Goal: Task Accomplishment & Management: Use online tool/utility

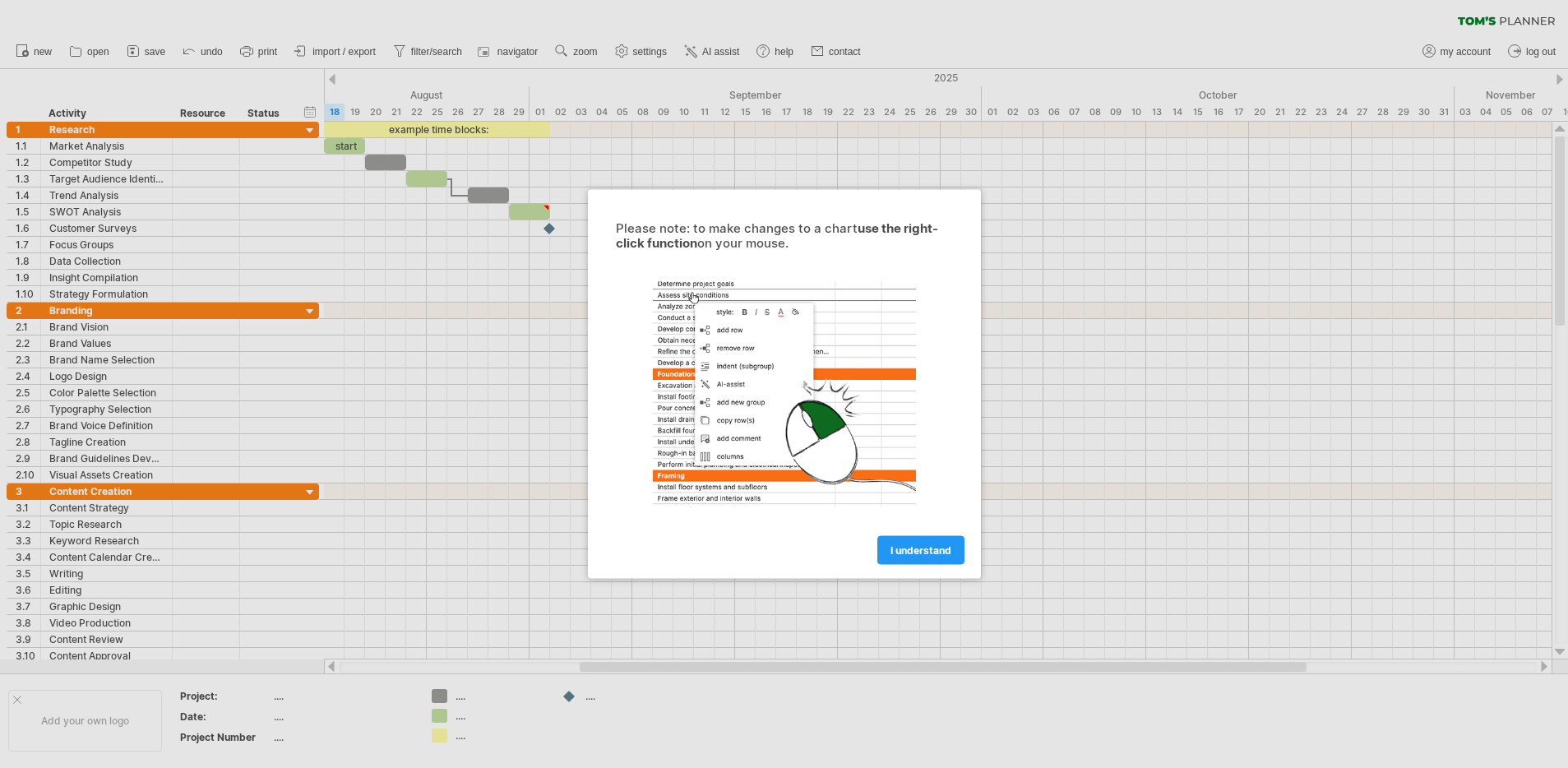
click at [941, 547] on span "I understand" at bounding box center [921, 550] width 61 height 13
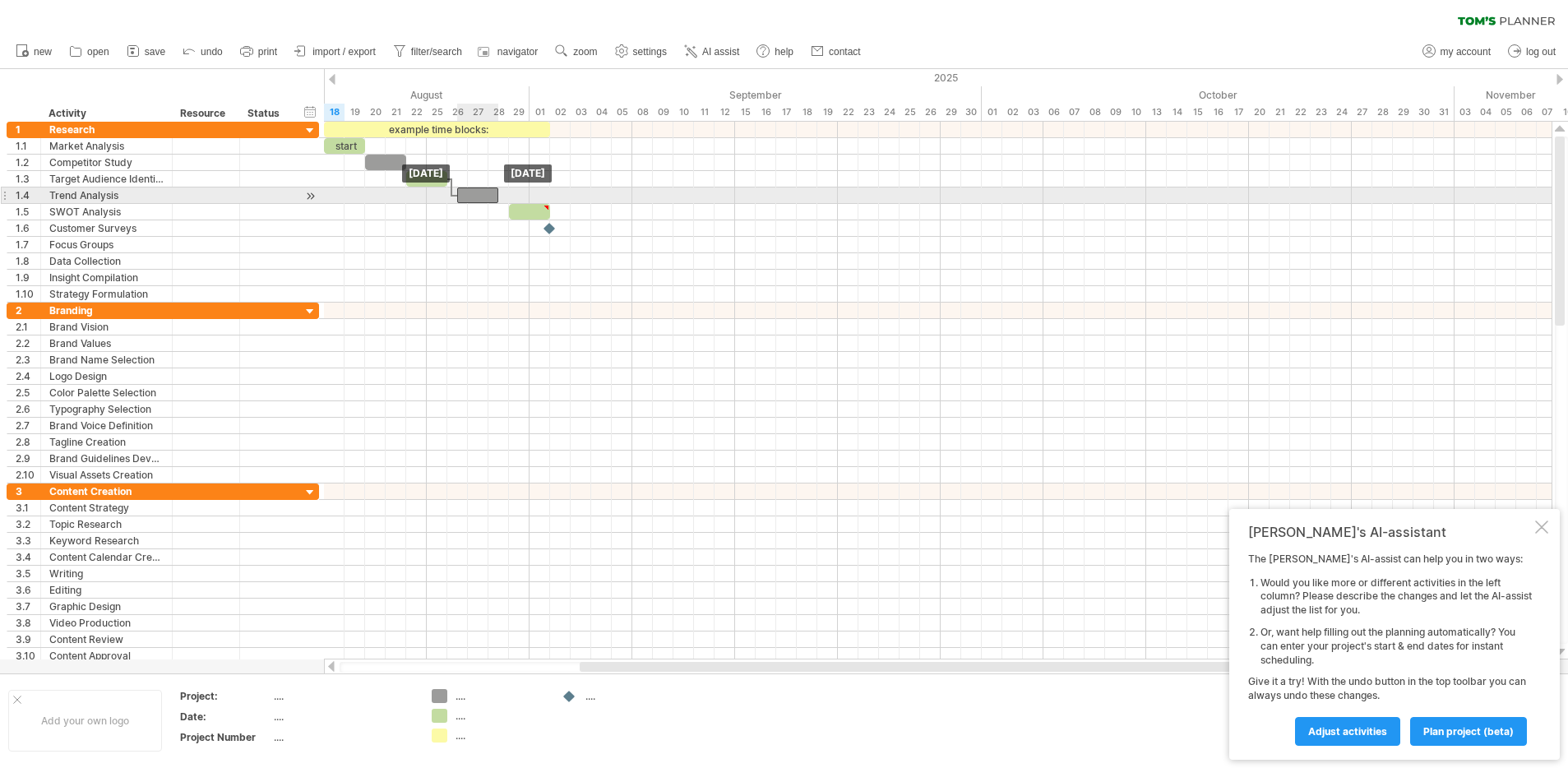
drag, startPoint x: 498, startPoint y: 194, endPoint x: 488, endPoint y: 197, distance: 10.4
click at [488, 197] on div at bounding box center [478, 195] width 41 height 16
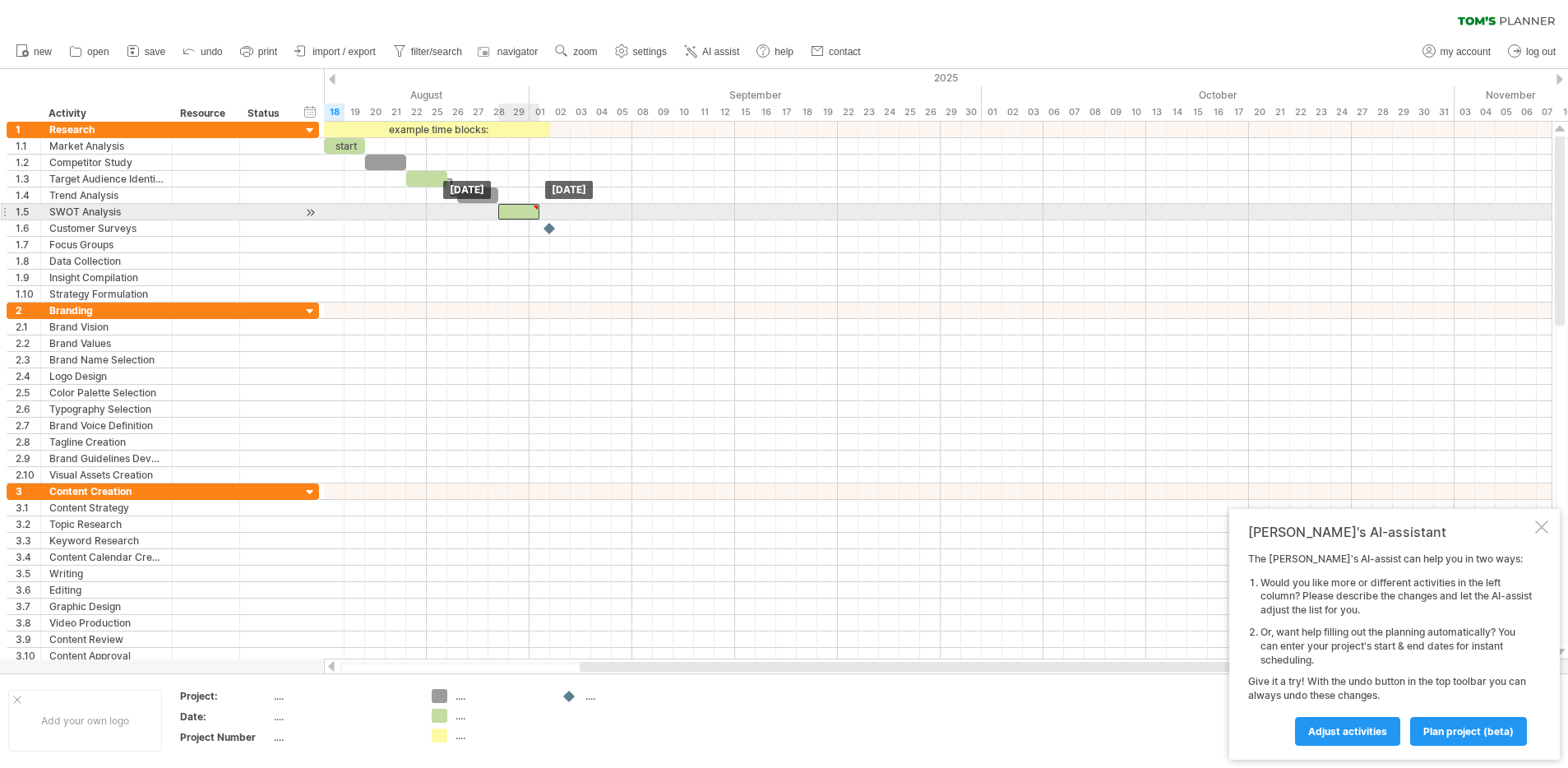
drag, startPoint x: 522, startPoint y: 208, endPoint x: 513, endPoint y: 206, distance: 9.2
click at [513, 206] on div at bounding box center [518, 212] width 41 height 16
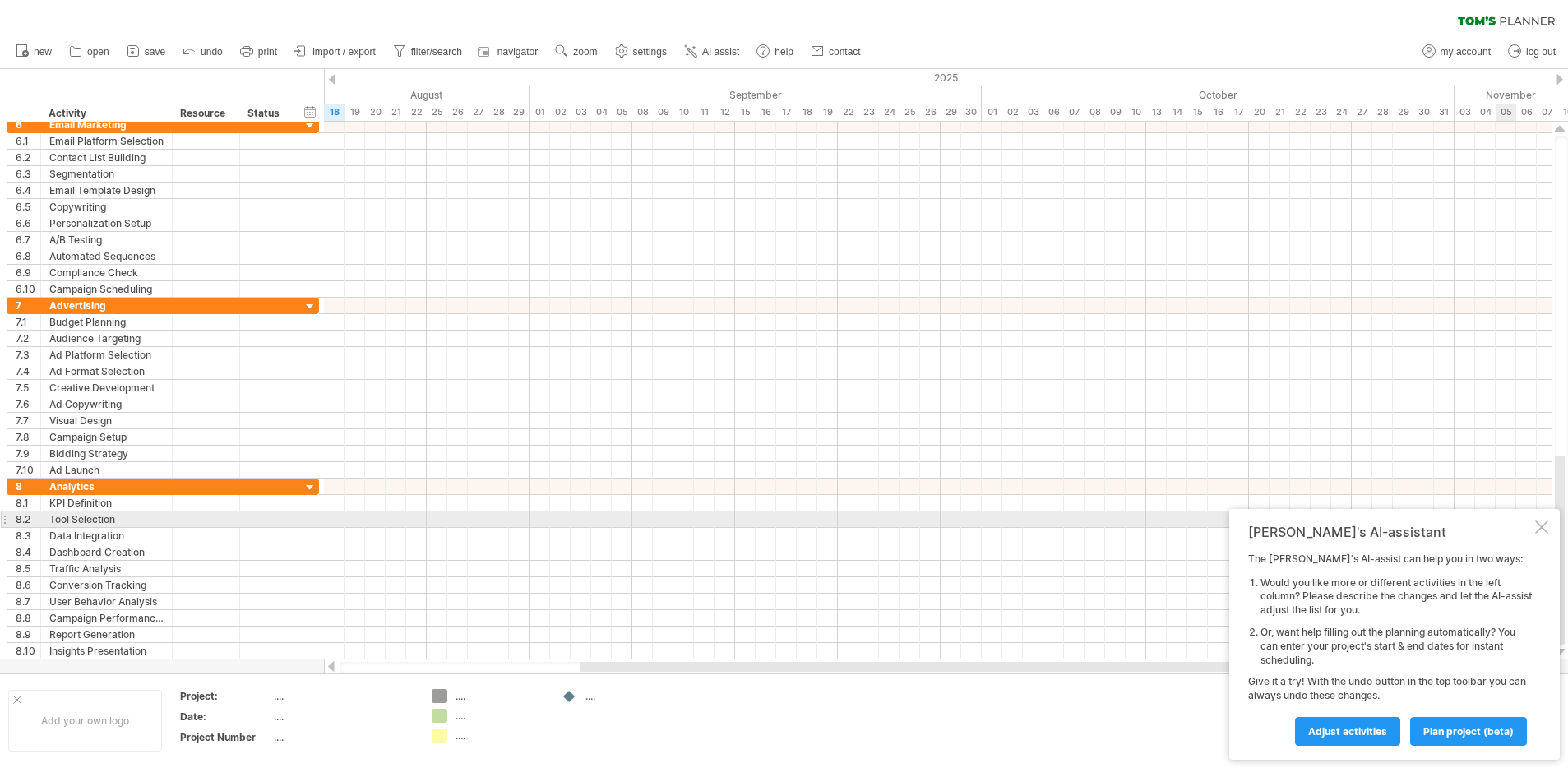
click at [1542, 524] on div at bounding box center [1542, 527] width 14 height 14
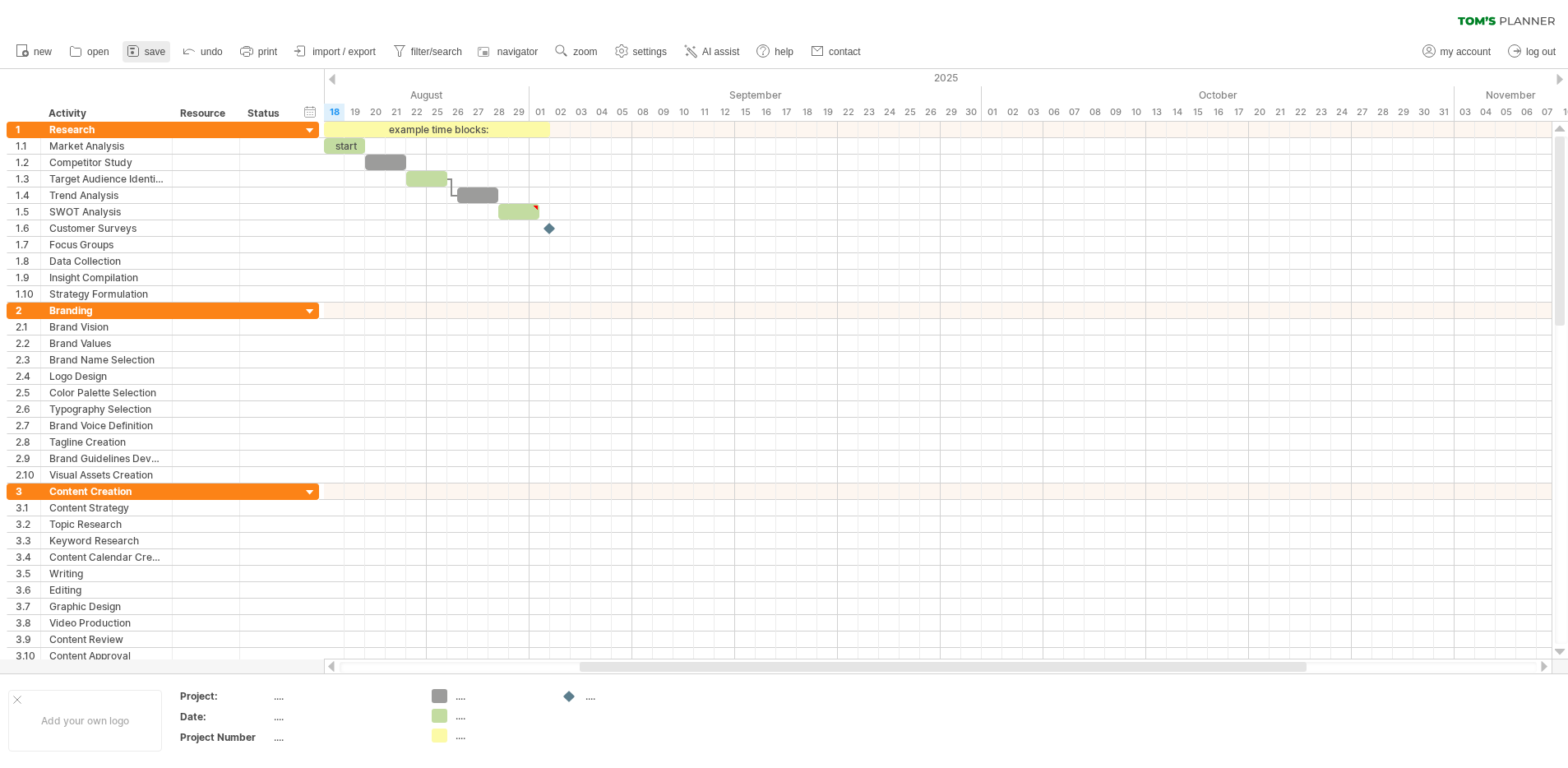
click at [146, 51] on span "save" at bounding box center [154, 52] width 20 height 12
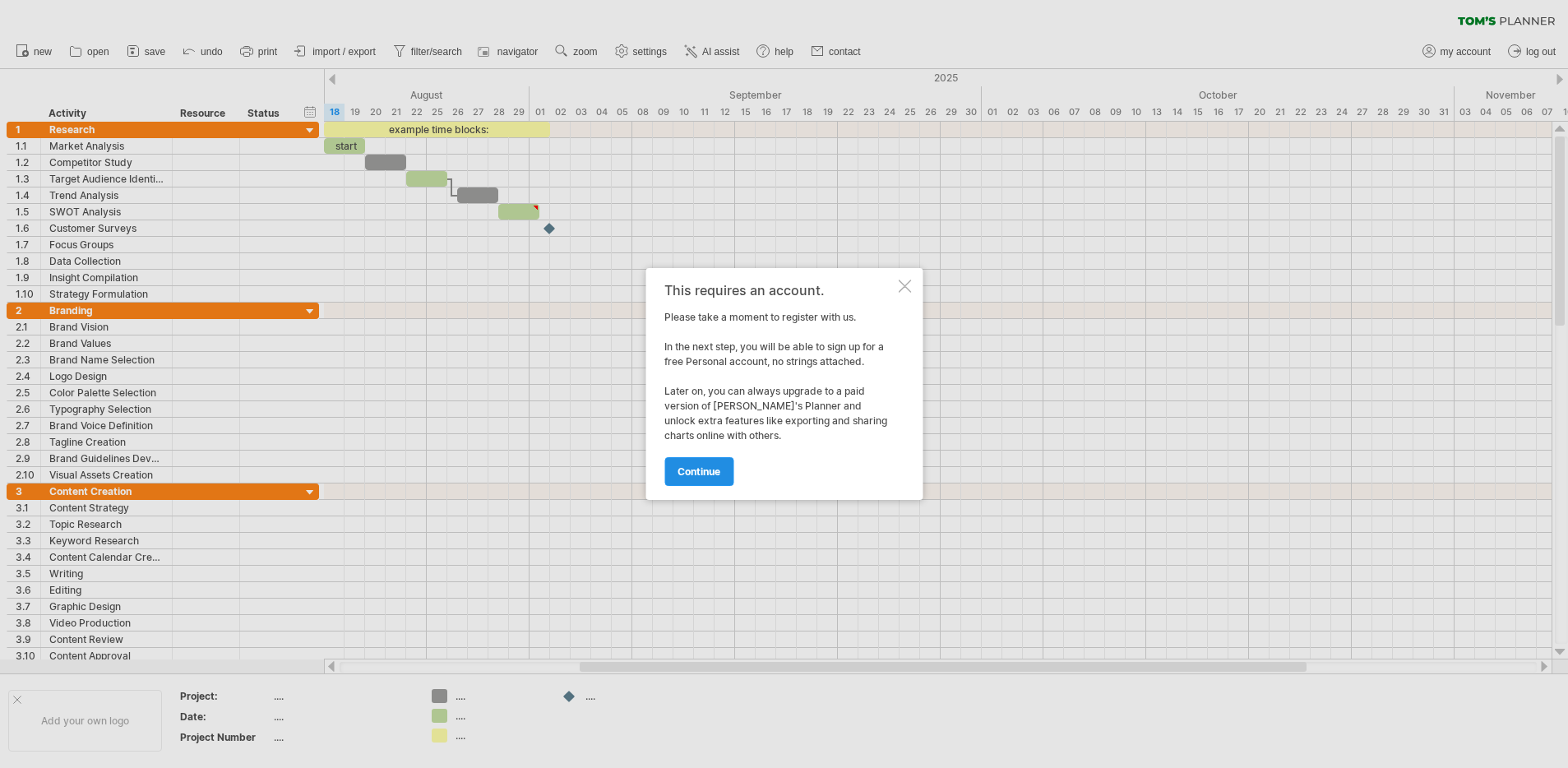
click at [685, 468] on span "continue" at bounding box center [699, 472] width 43 height 13
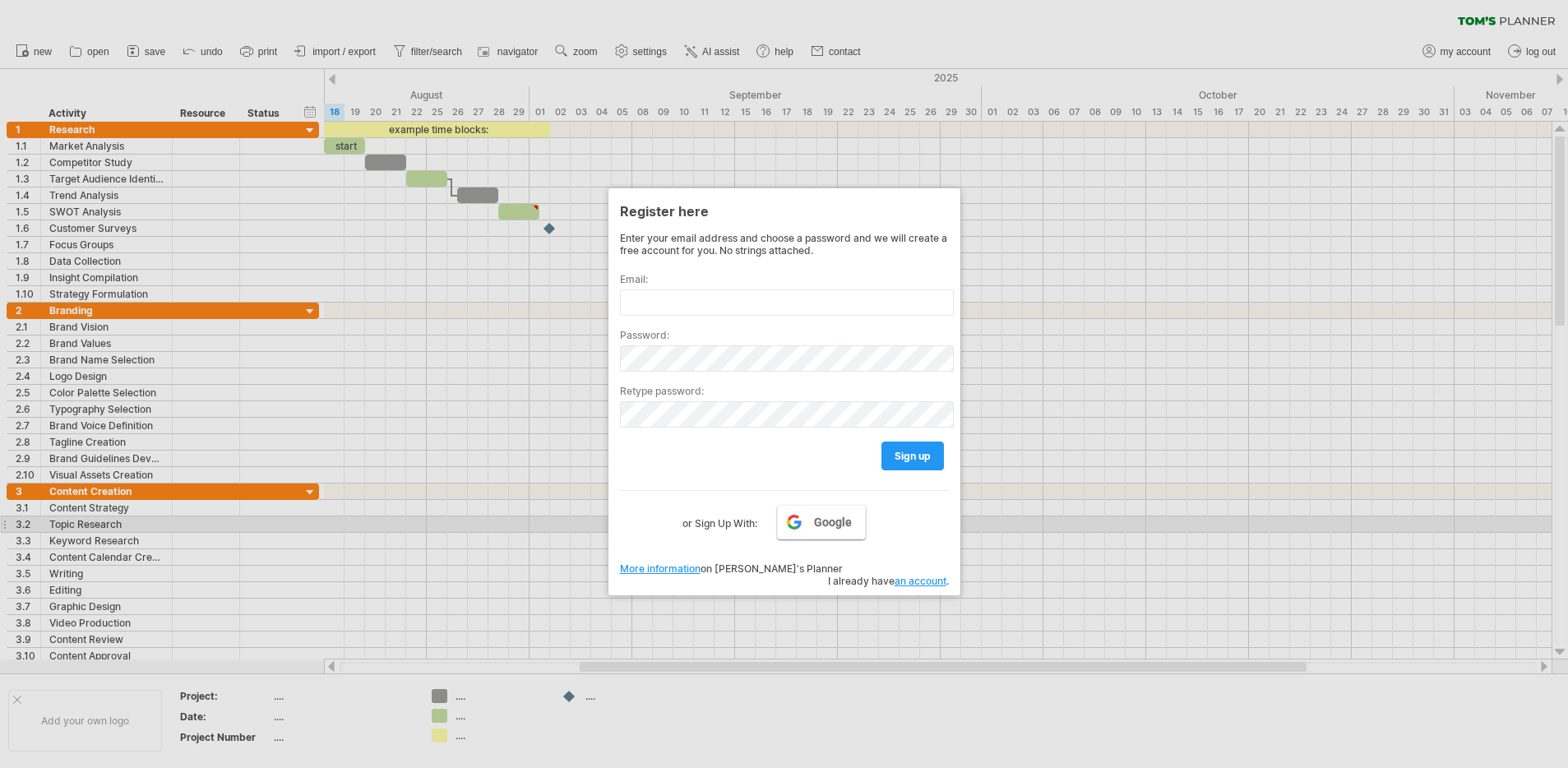
click at [808, 517] on link "Google" at bounding box center [821, 522] width 89 height 35
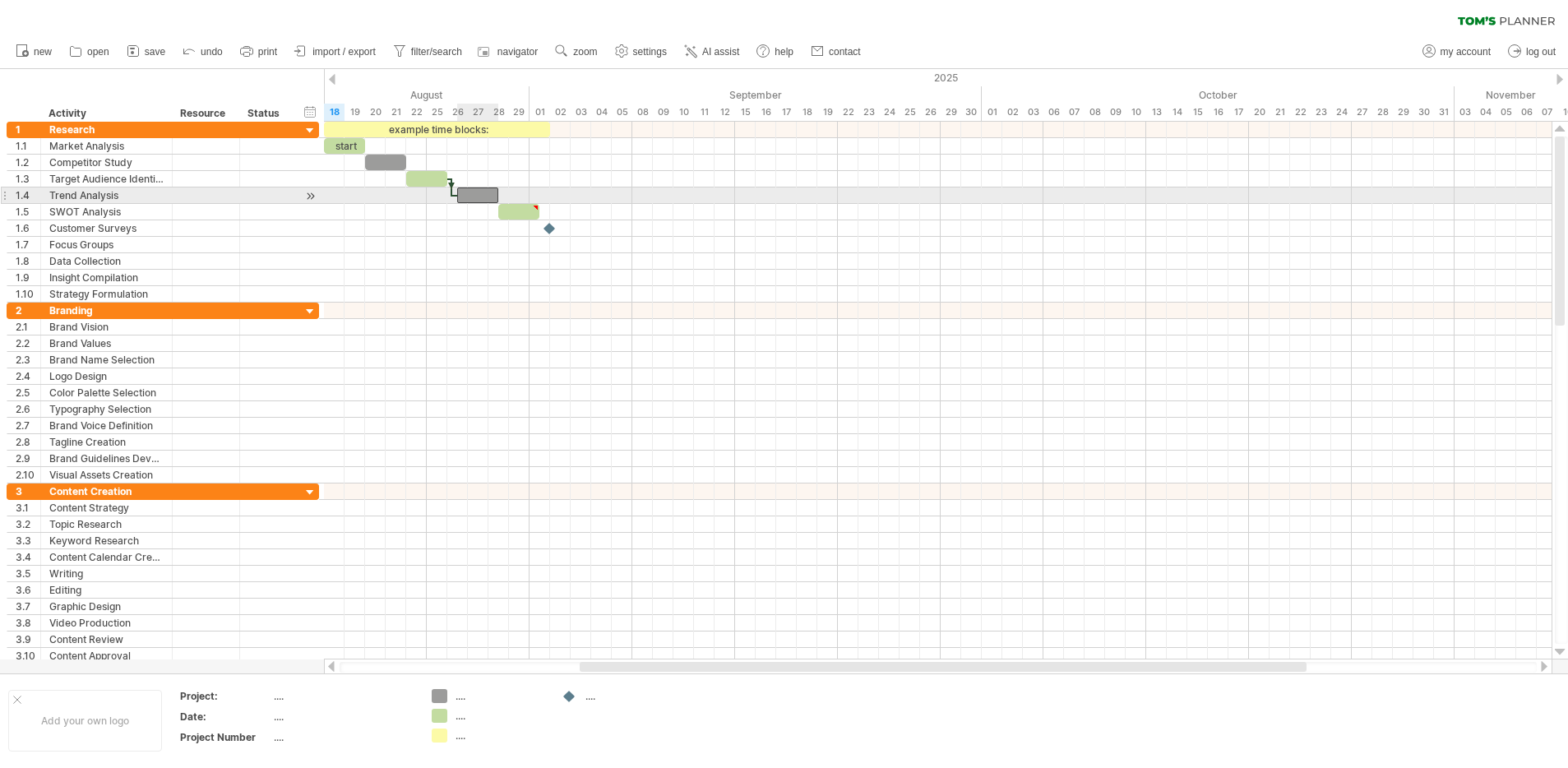
click at [481, 196] on div at bounding box center [478, 195] width 41 height 16
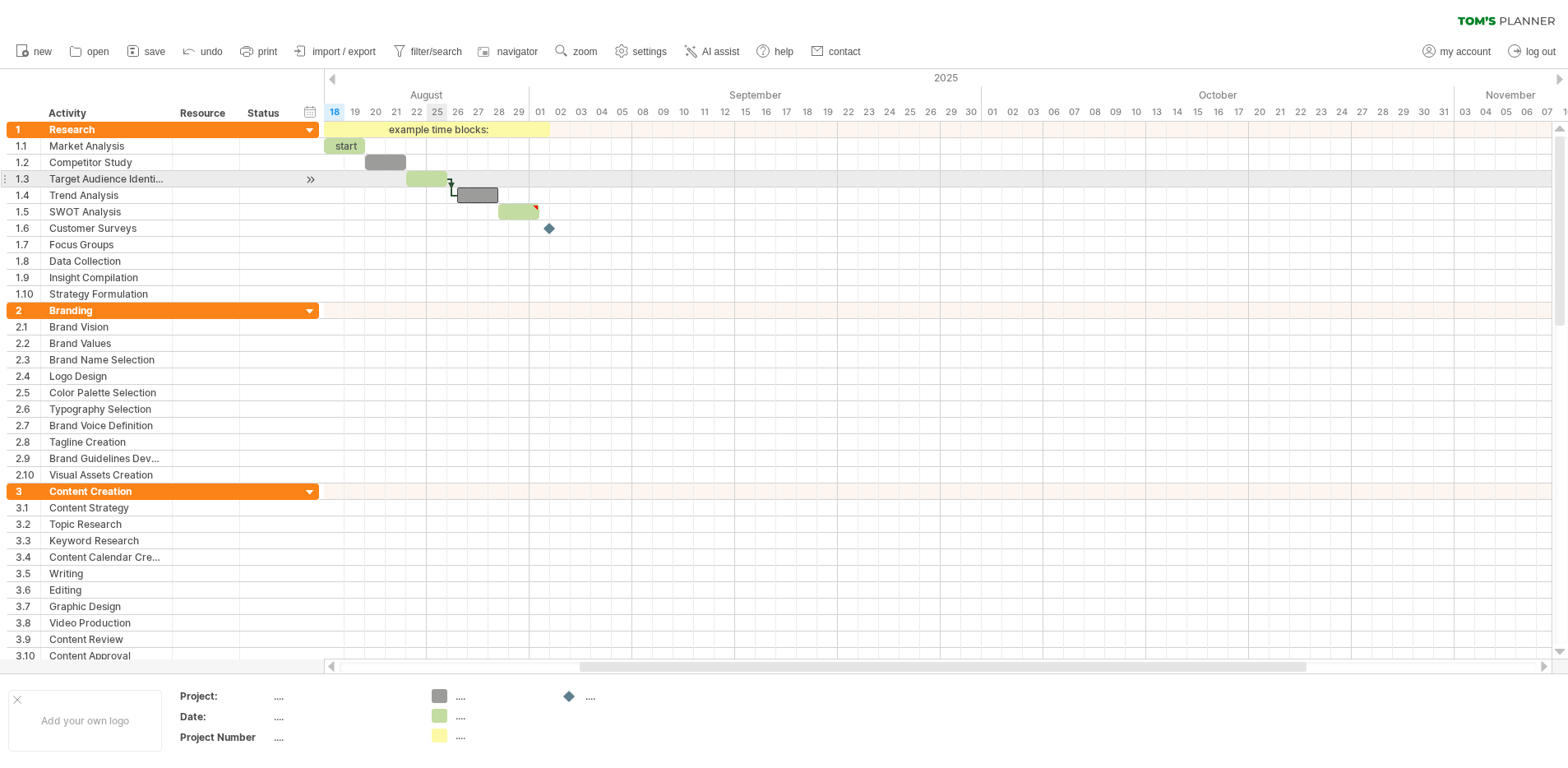
click at [430, 175] on div at bounding box center [426, 179] width 41 height 16
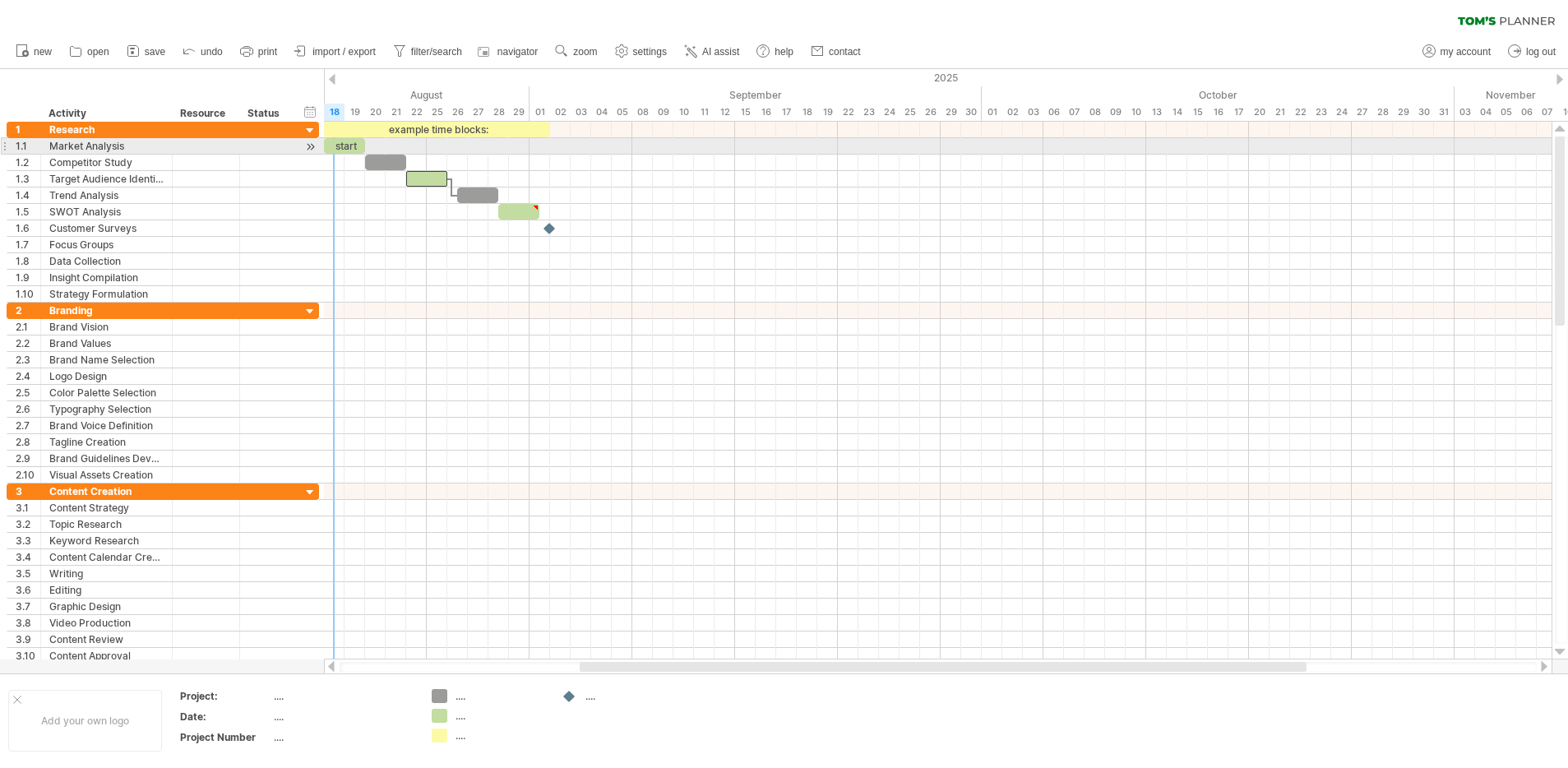
click at [343, 154] on div at bounding box center [938, 146] width 1228 height 16
click at [350, 140] on div "start" at bounding box center [344, 146] width 41 height 16
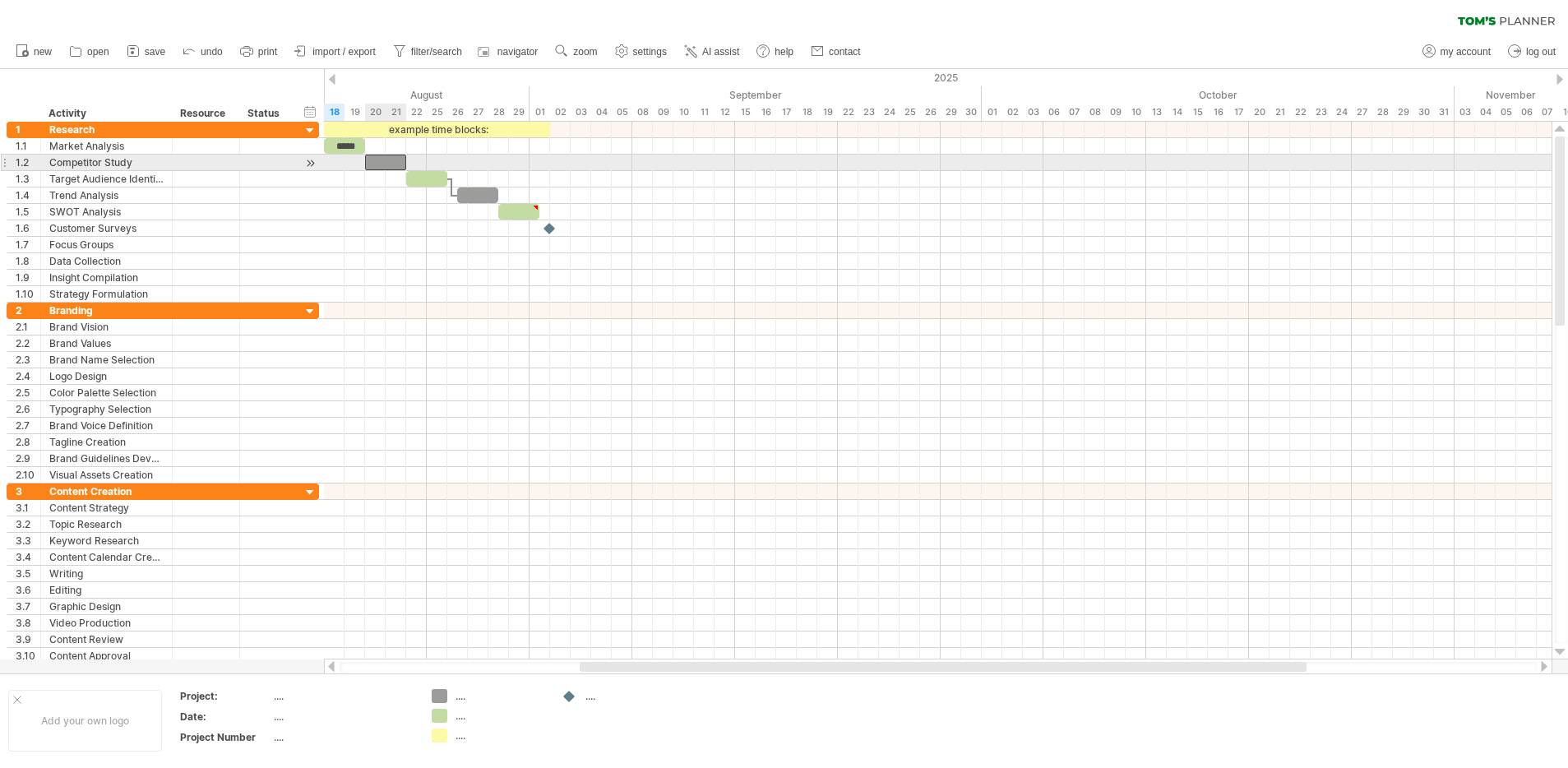
click at [377, 160] on div at bounding box center [386, 162] width 41 height 16
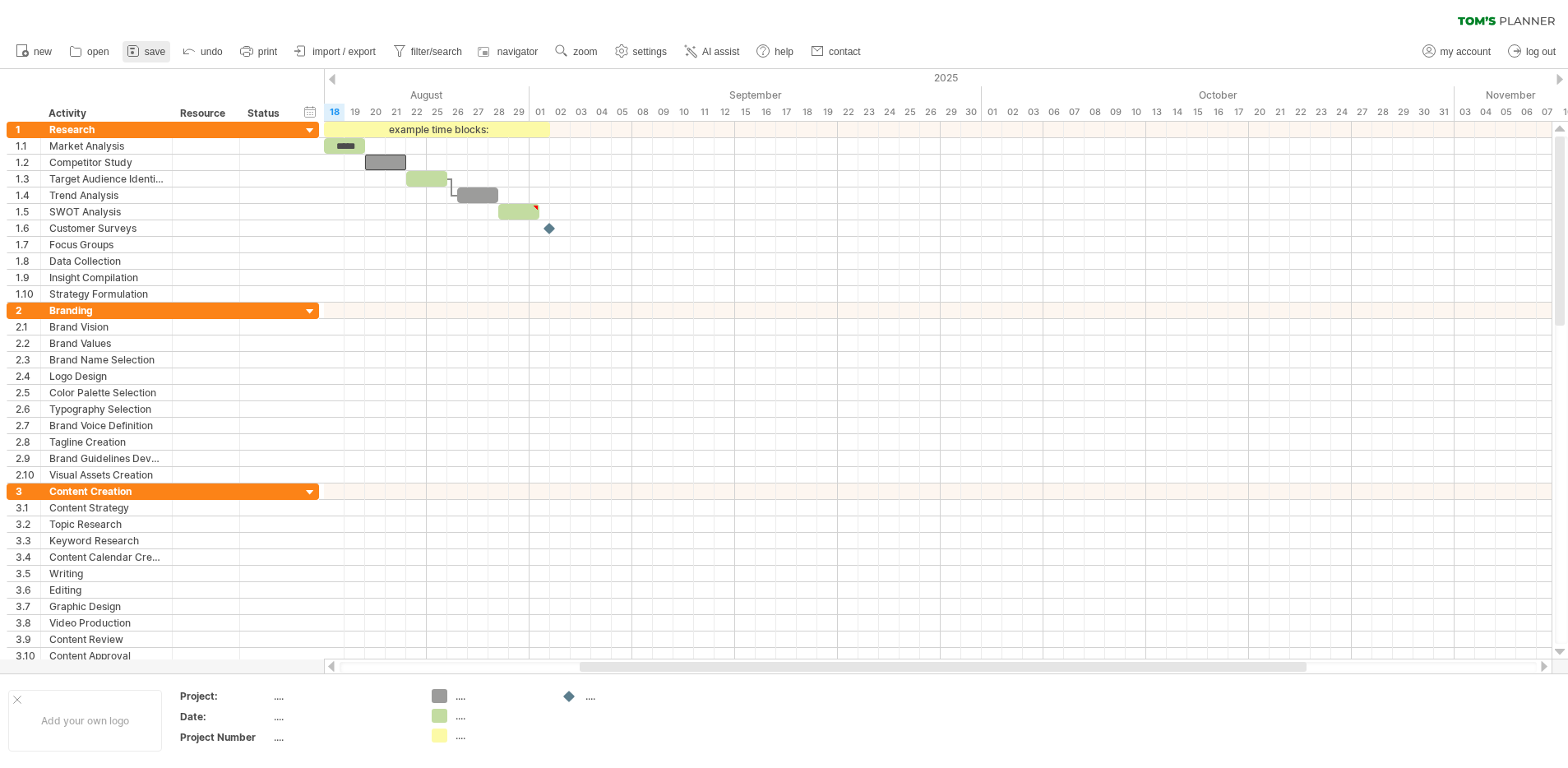
click at [151, 52] on span "save" at bounding box center [154, 52] width 20 height 12
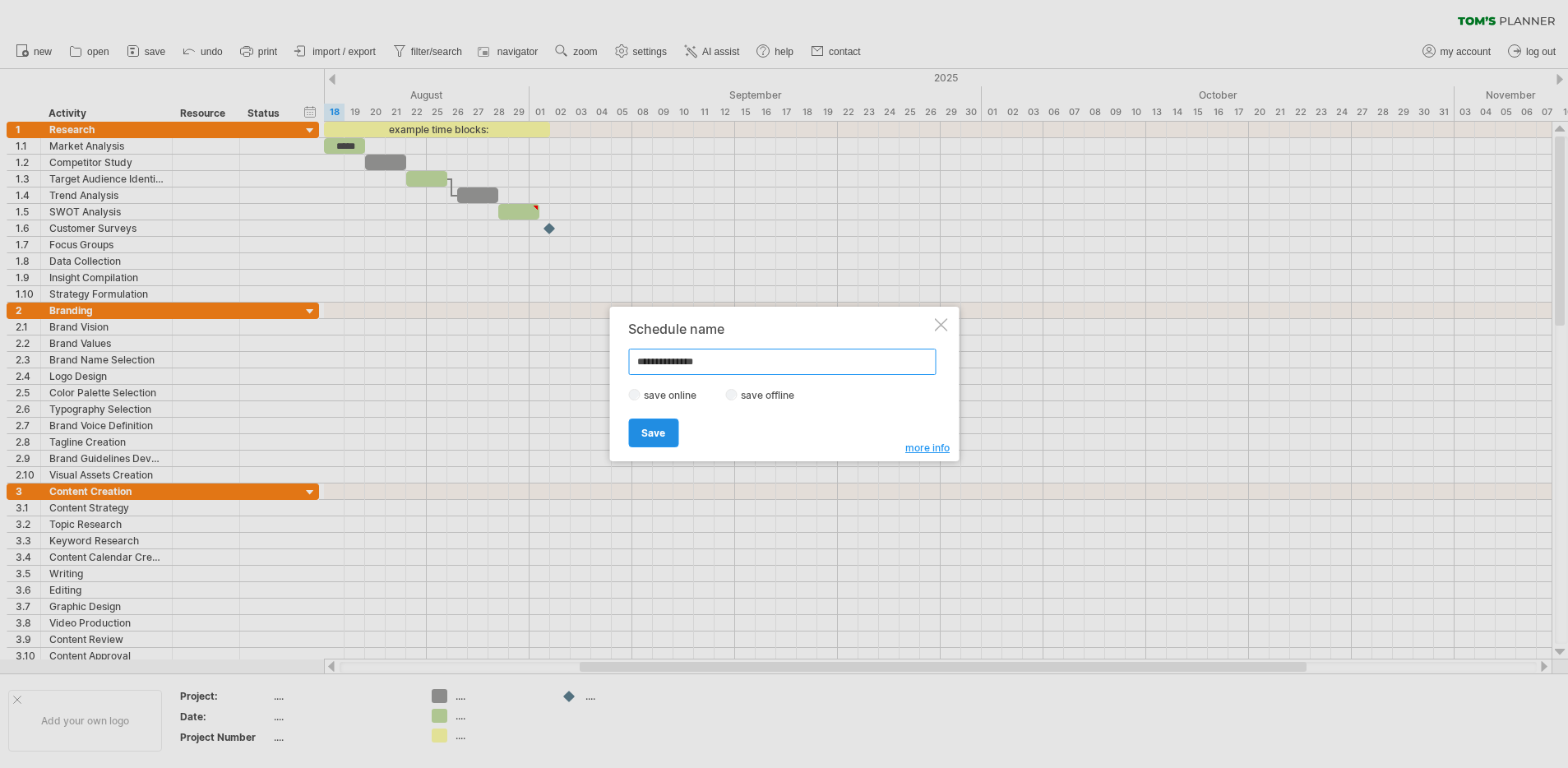
type input "**********"
click at [659, 419] on link "Save" at bounding box center [652, 433] width 50 height 29
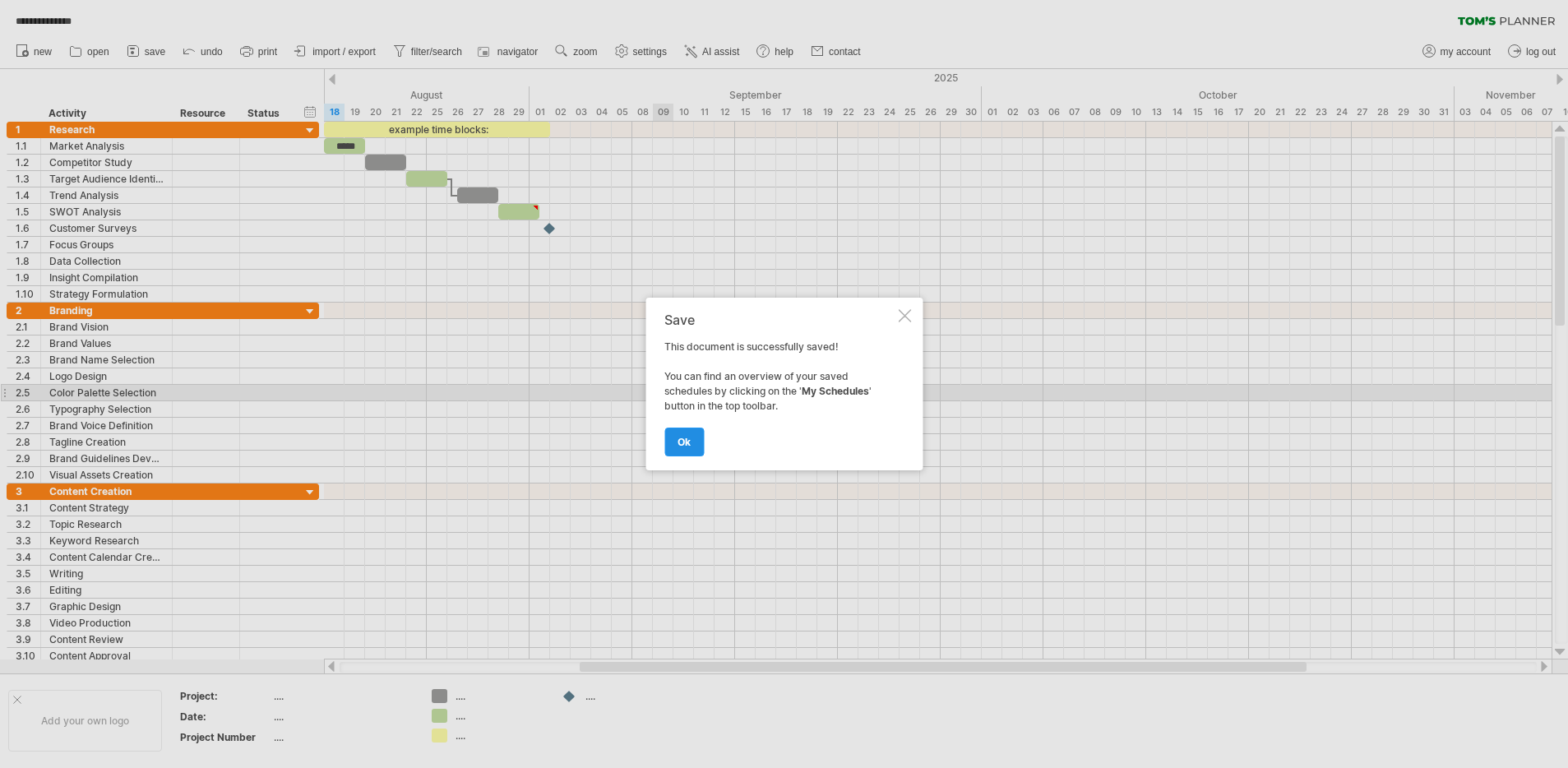
click at [685, 446] on span "ok" at bounding box center [684, 441] width 14 height 13
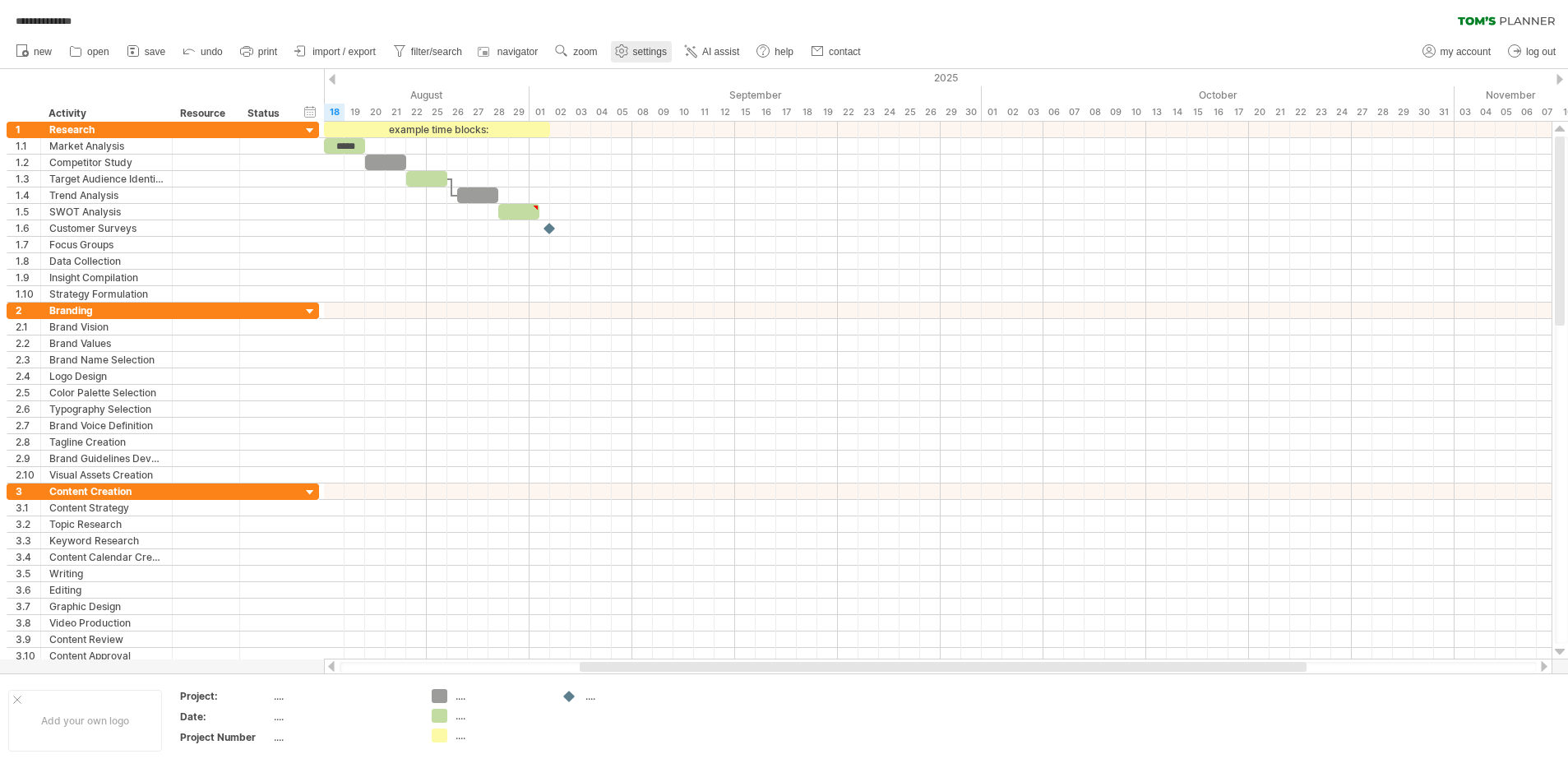
click at [623, 49] on use at bounding box center [621, 51] width 16 height 16
select select "*"
select select "**"
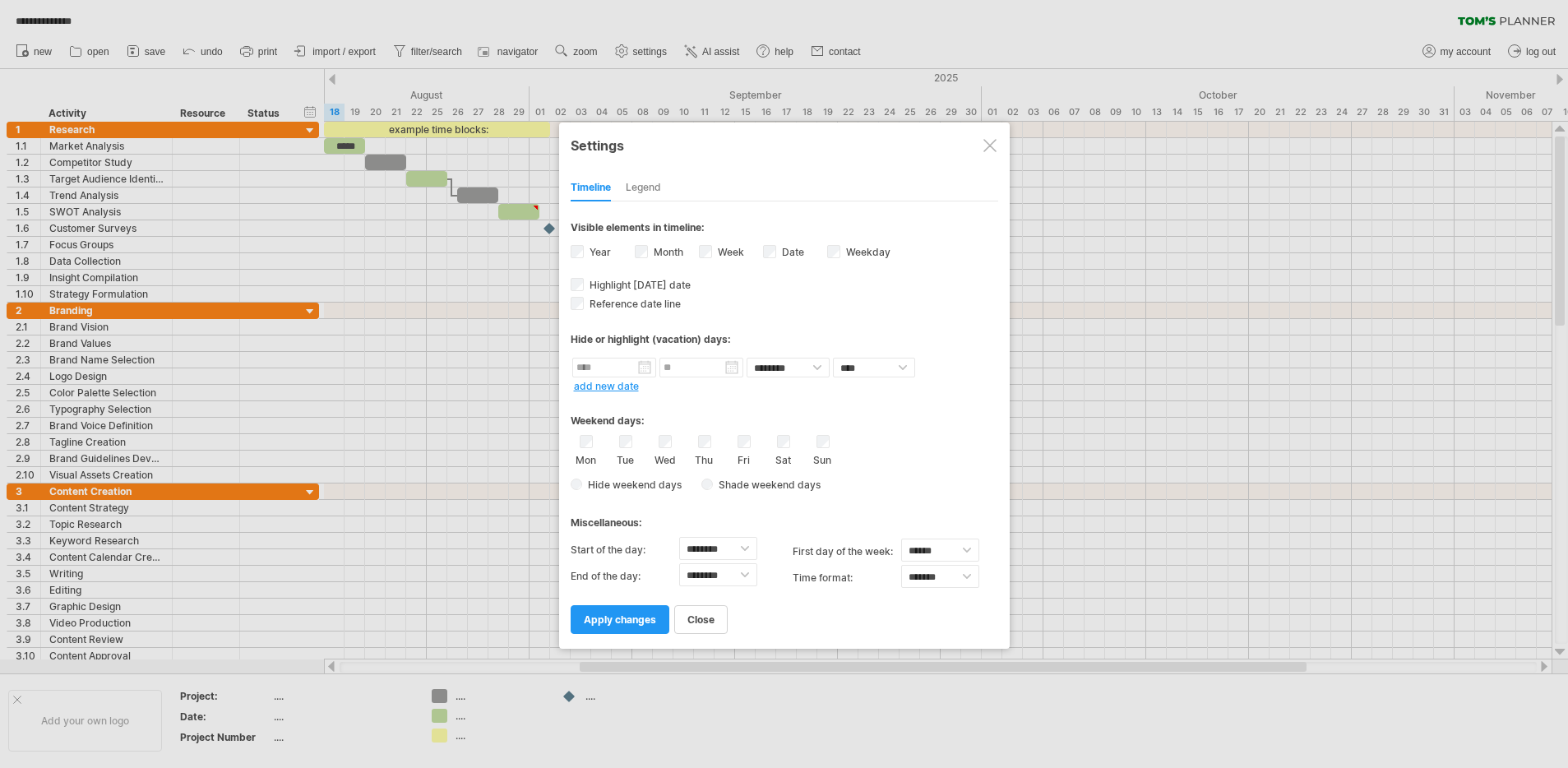
click at [990, 143] on div at bounding box center [990, 146] width 14 height 14
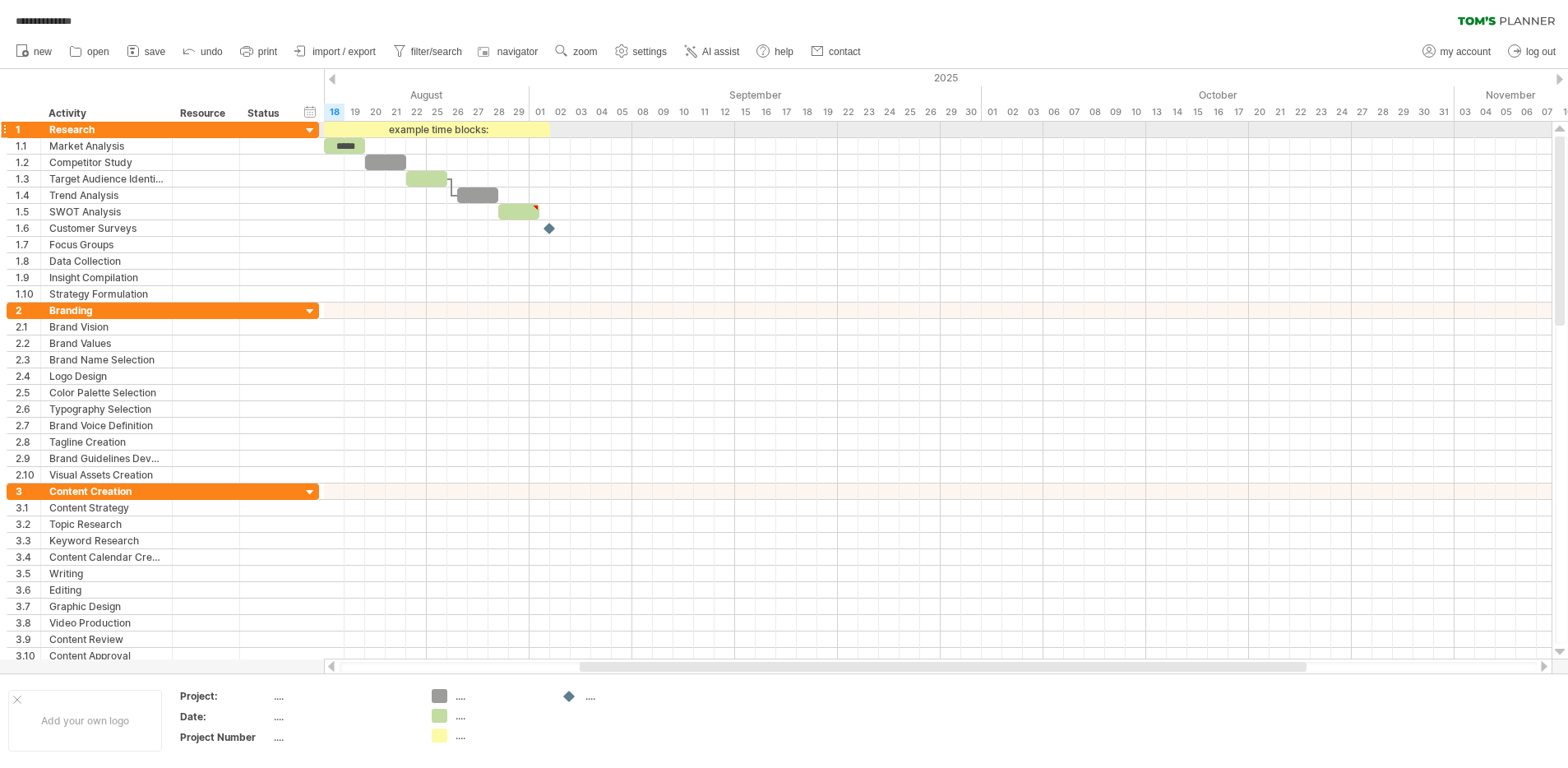
click at [311, 133] on div at bounding box center [311, 131] width 16 height 16
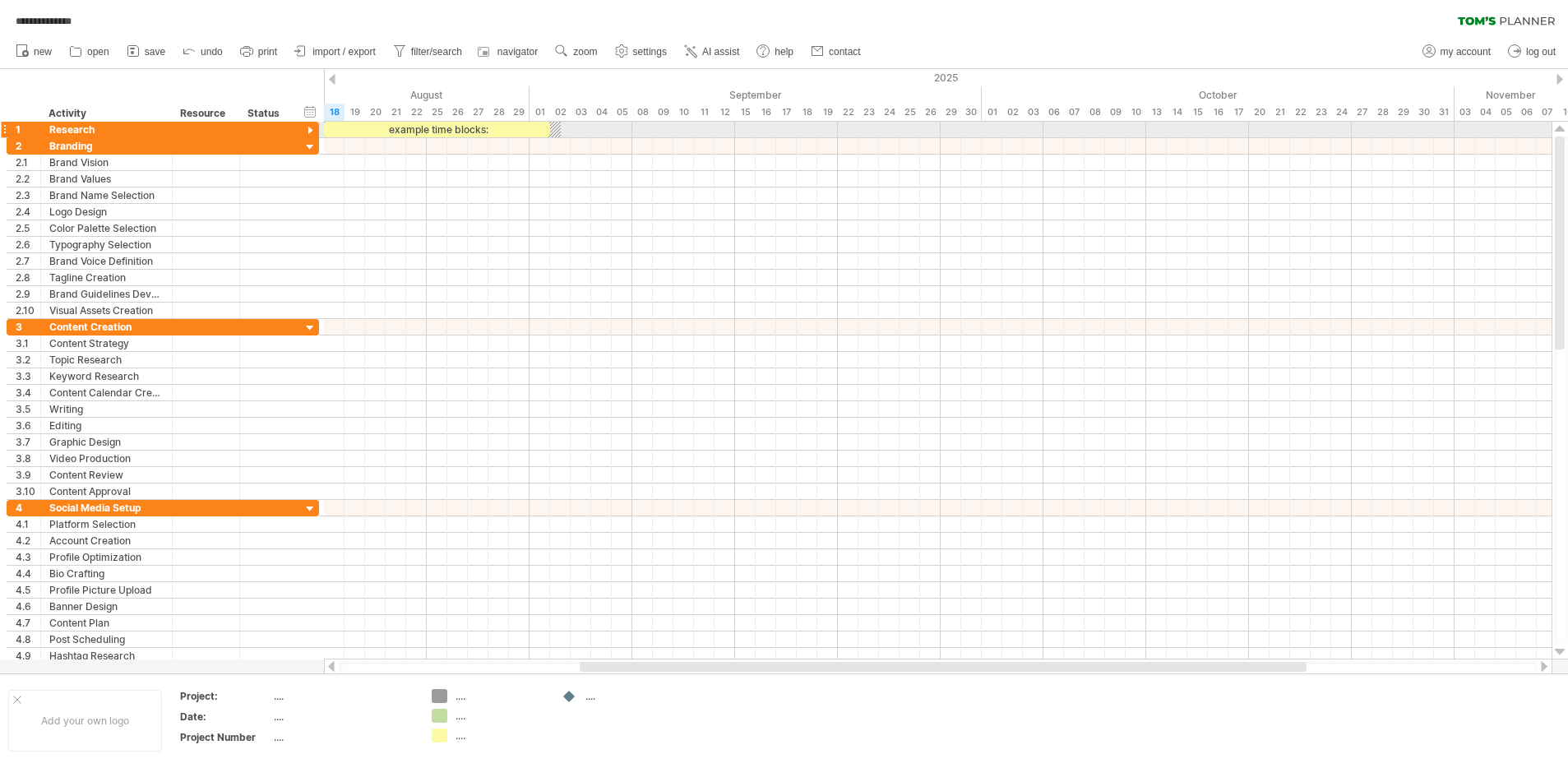
click at [312, 132] on div at bounding box center [311, 131] width 16 height 16
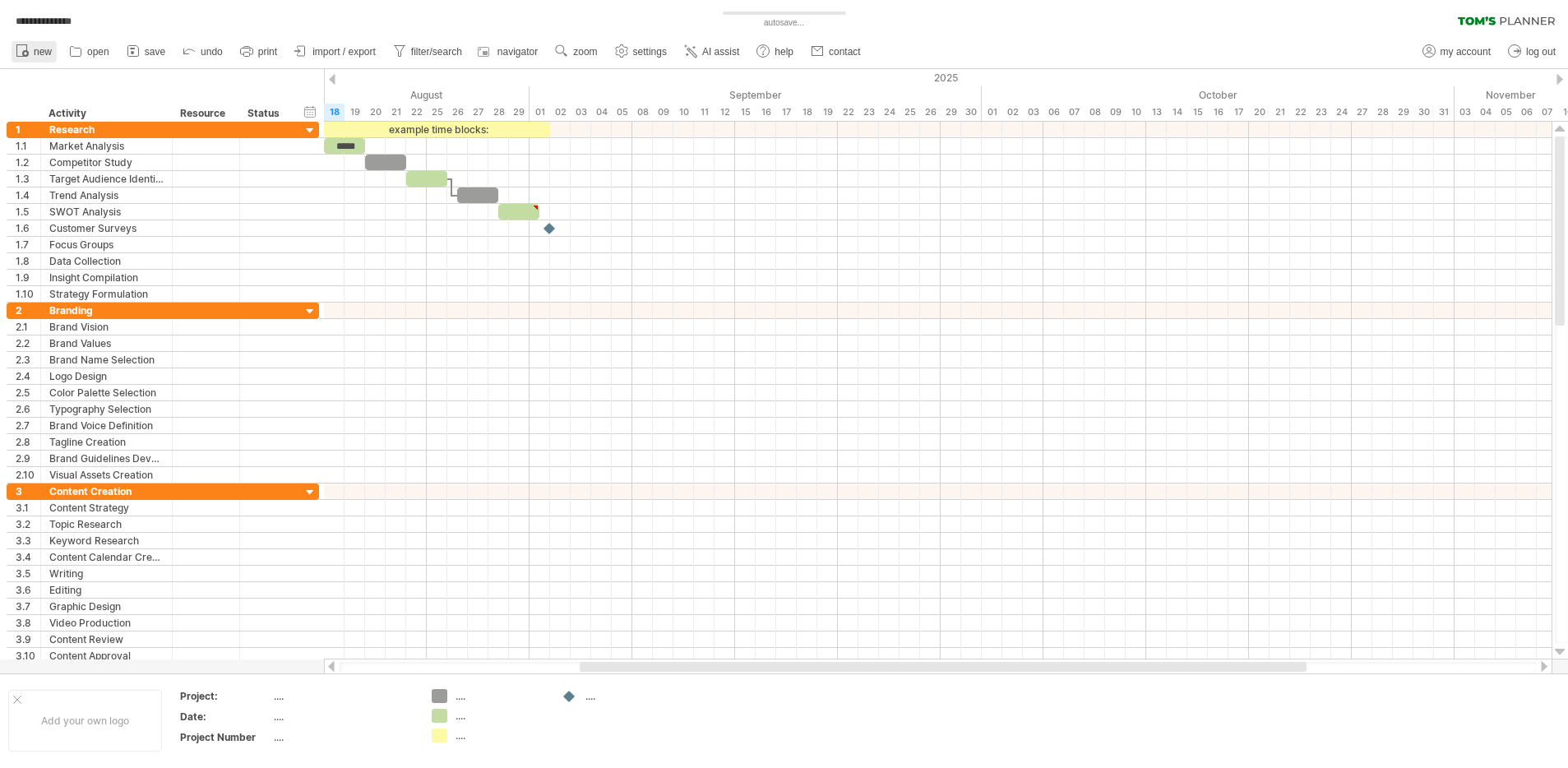
click at [39, 56] on span "new" at bounding box center [42, 52] width 18 height 12
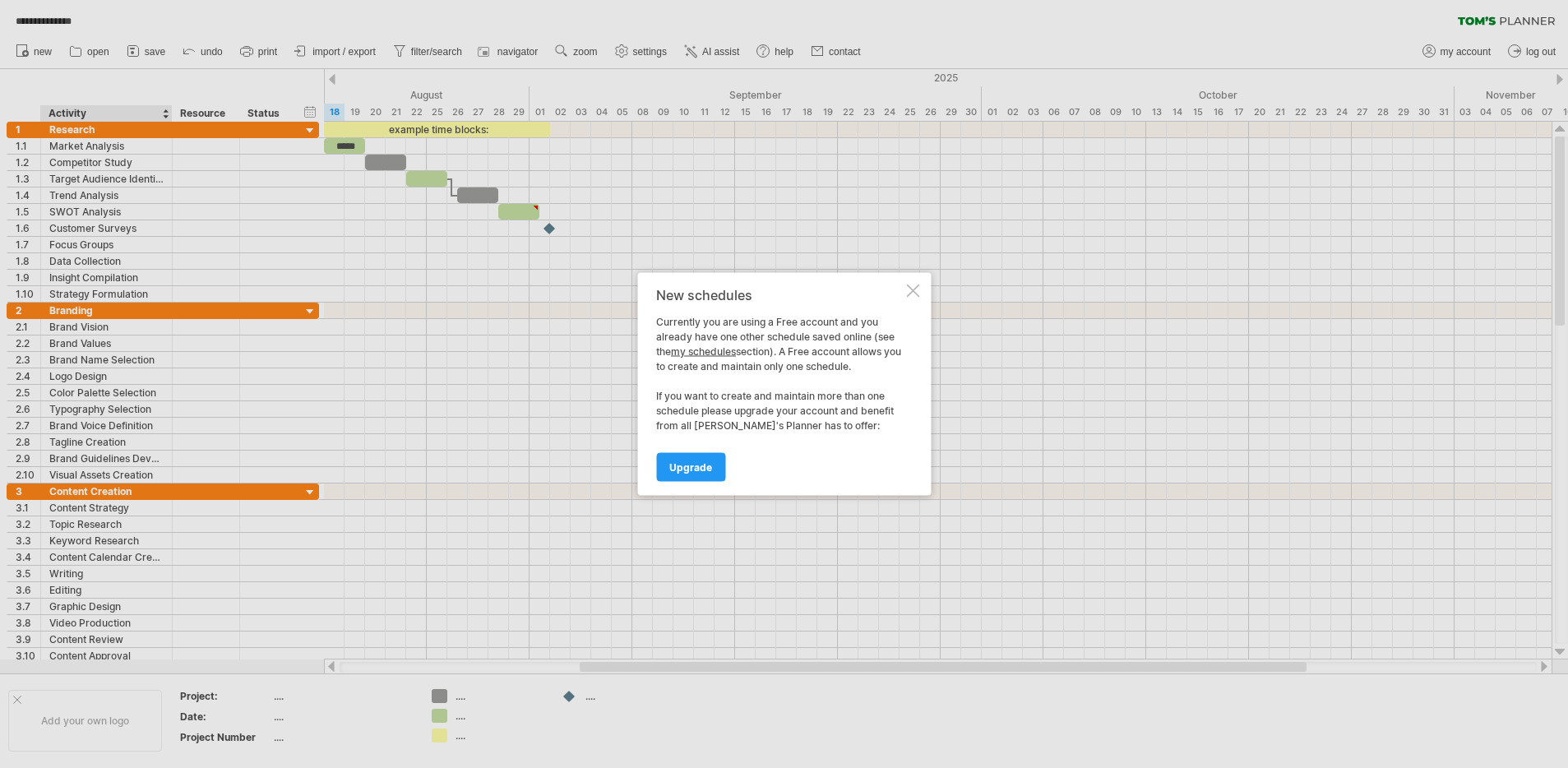
click at [910, 284] on div at bounding box center [913, 291] width 14 height 14
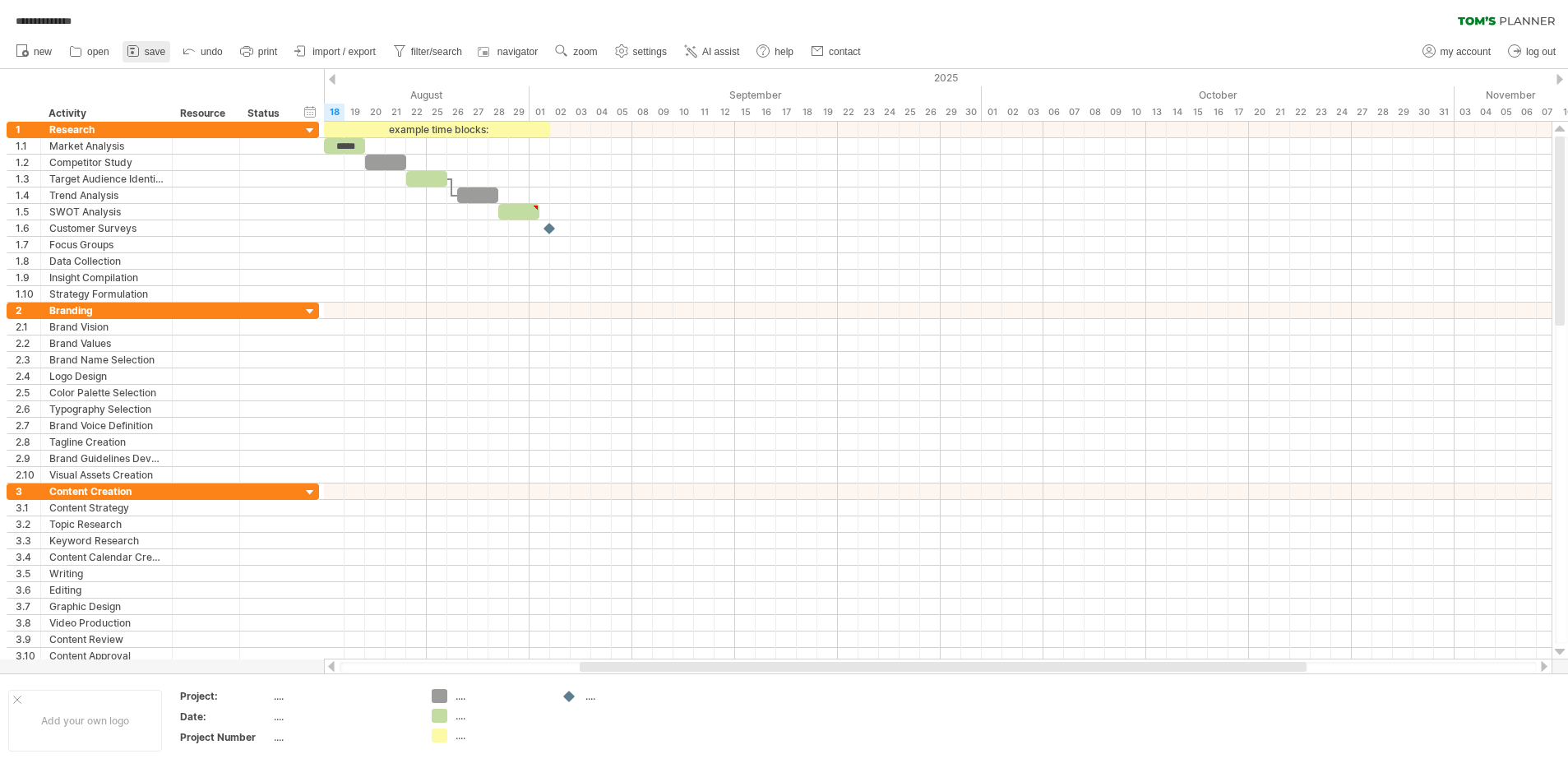
click at [149, 52] on span "save" at bounding box center [154, 52] width 20 height 12
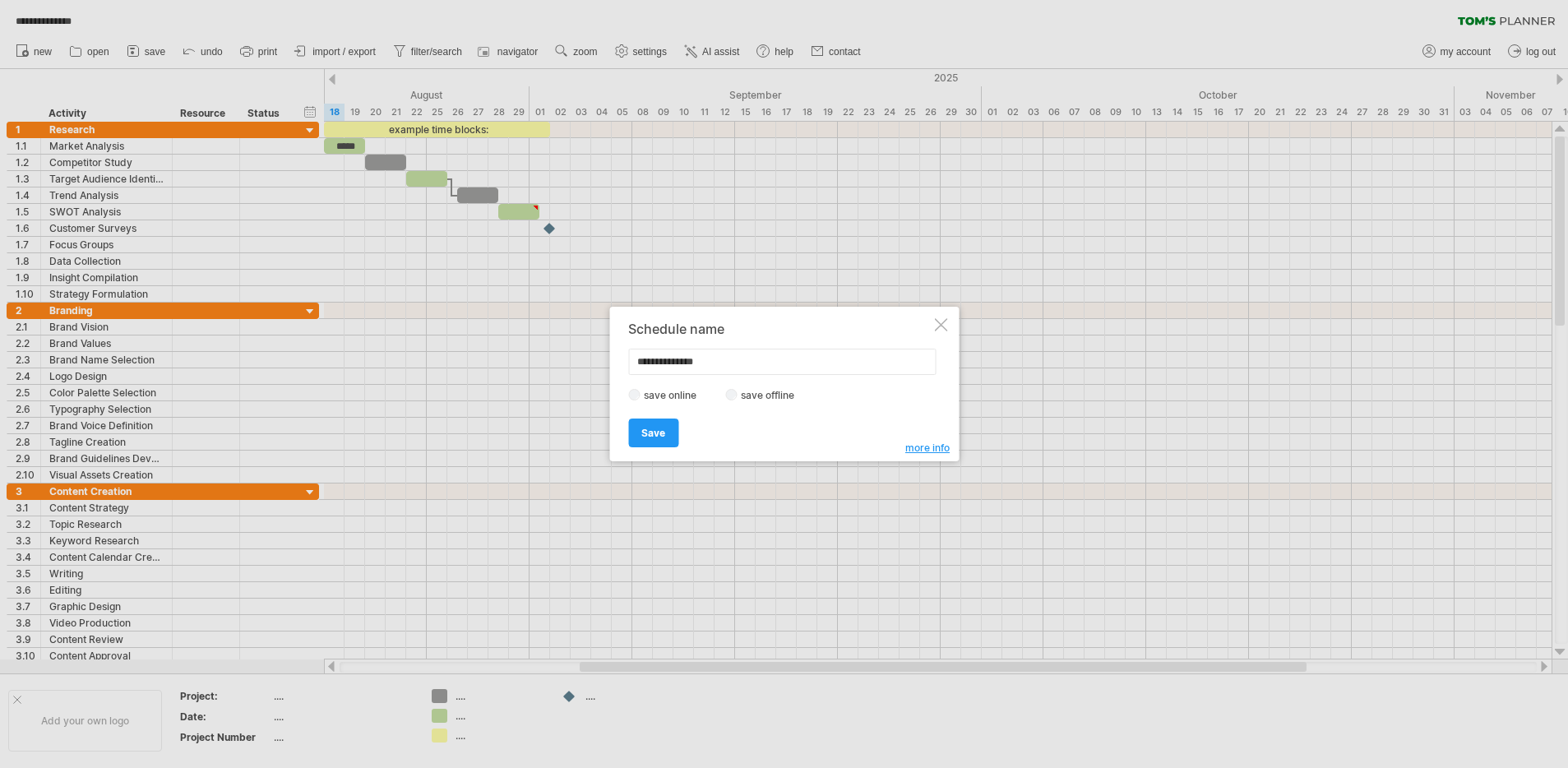
click at [764, 393] on label "save offline" at bounding box center [772, 395] width 72 height 13
click at [673, 428] on link "Save" at bounding box center [652, 433] width 50 height 29
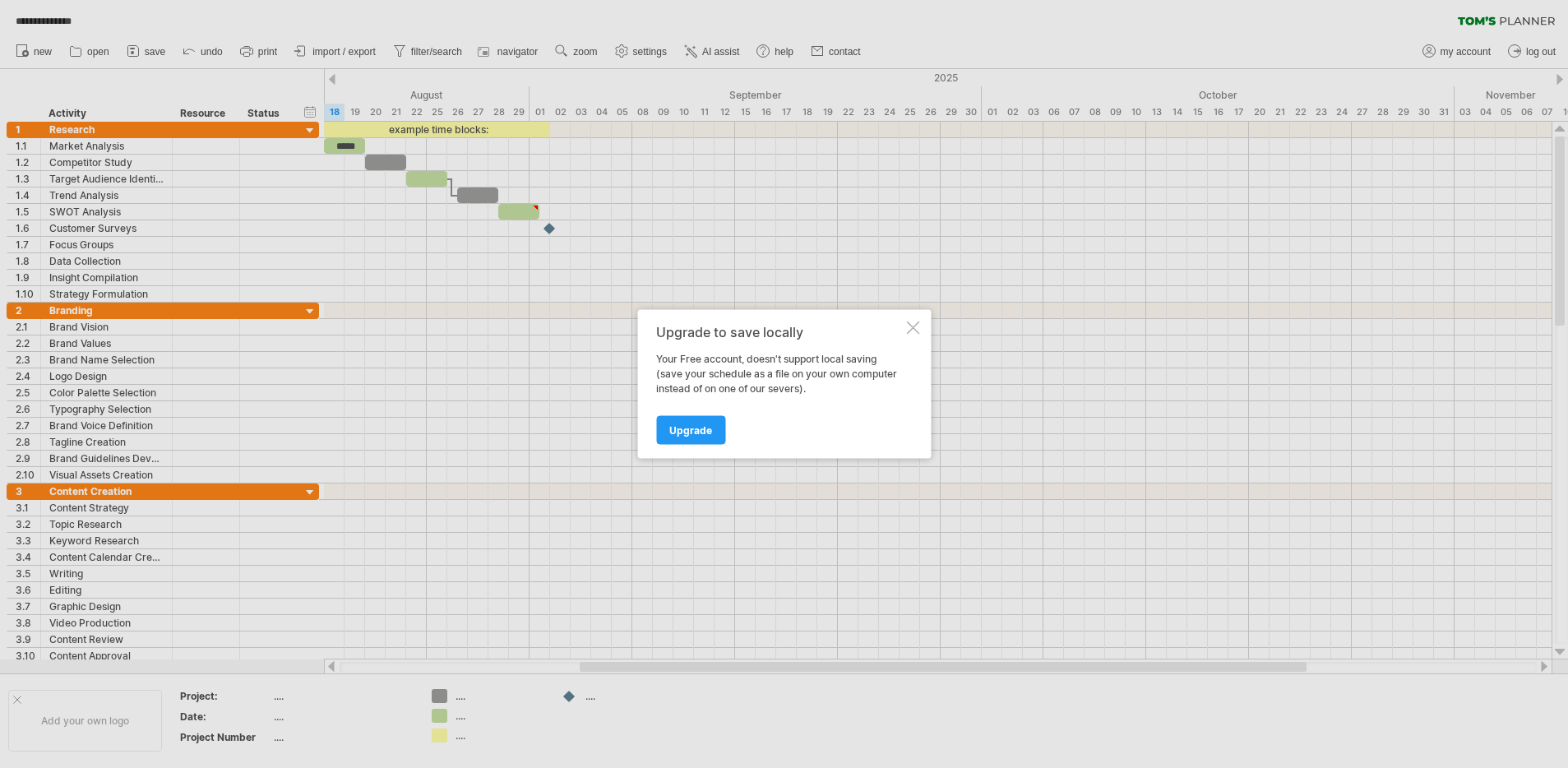
click at [913, 322] on div at bounding box center [913, 328] width 14 height 14
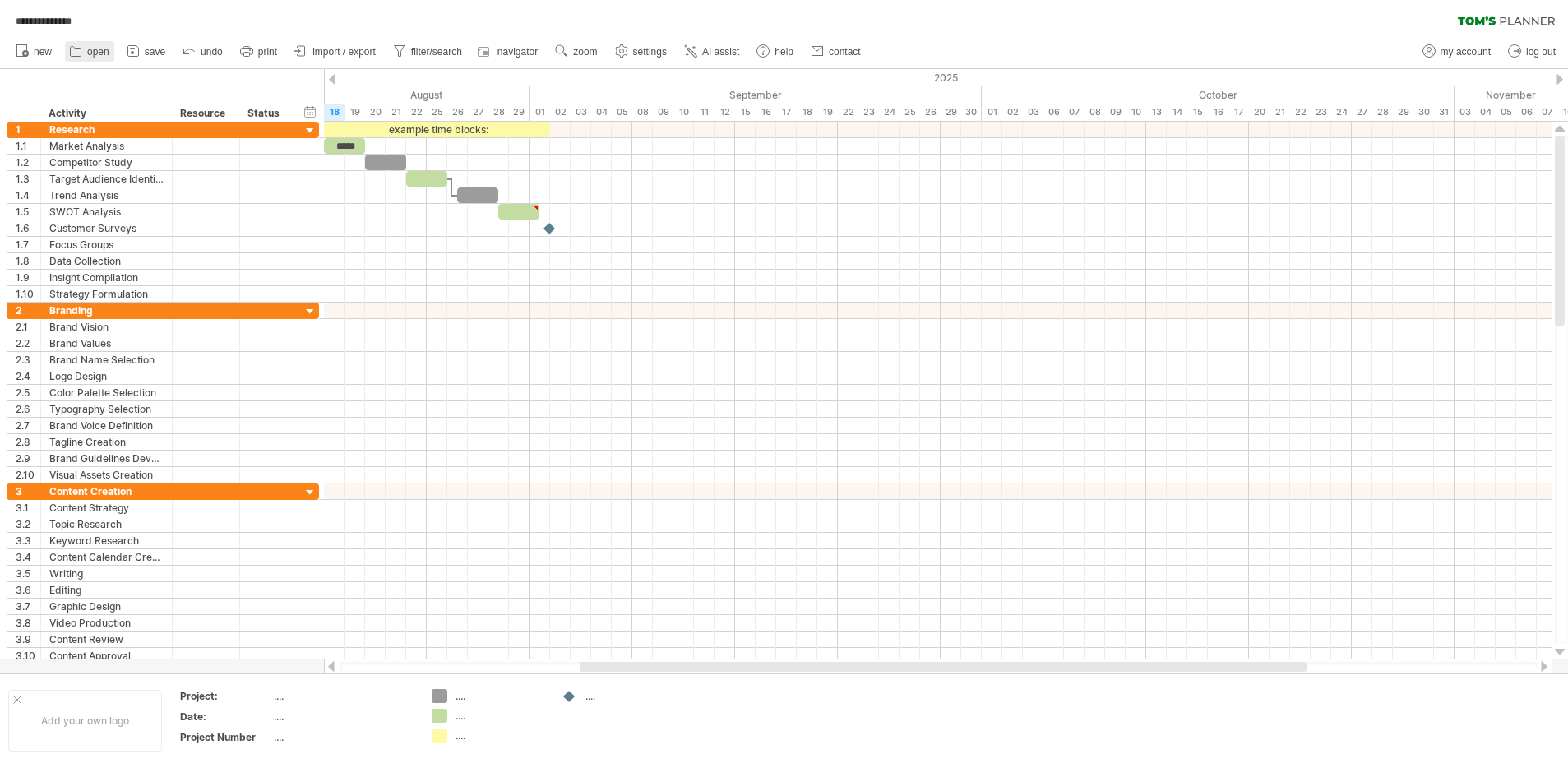
click at [100, 51] on span "open" at bounding box center [98, 52] width 22 height 12
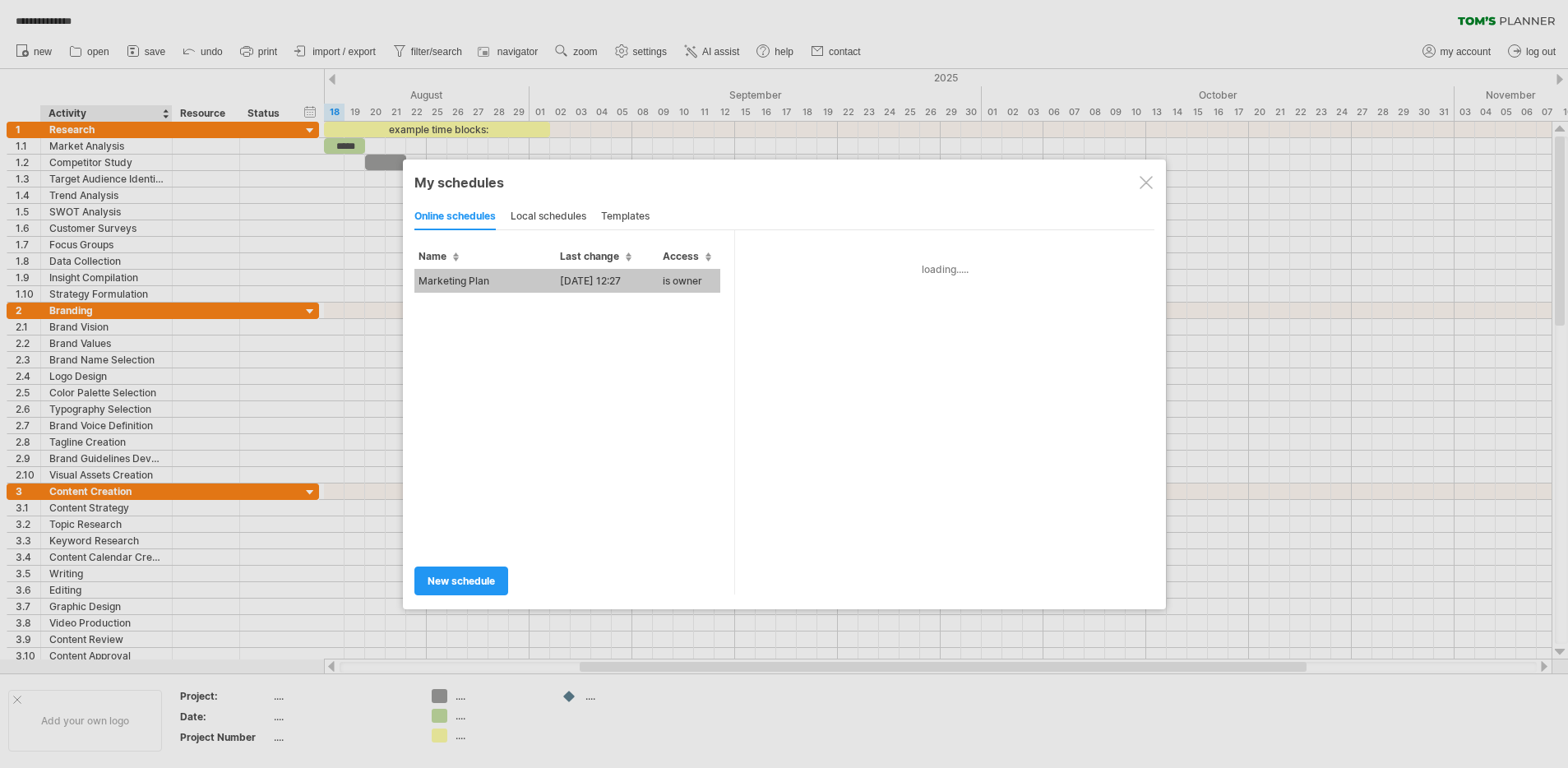
type input "**********"
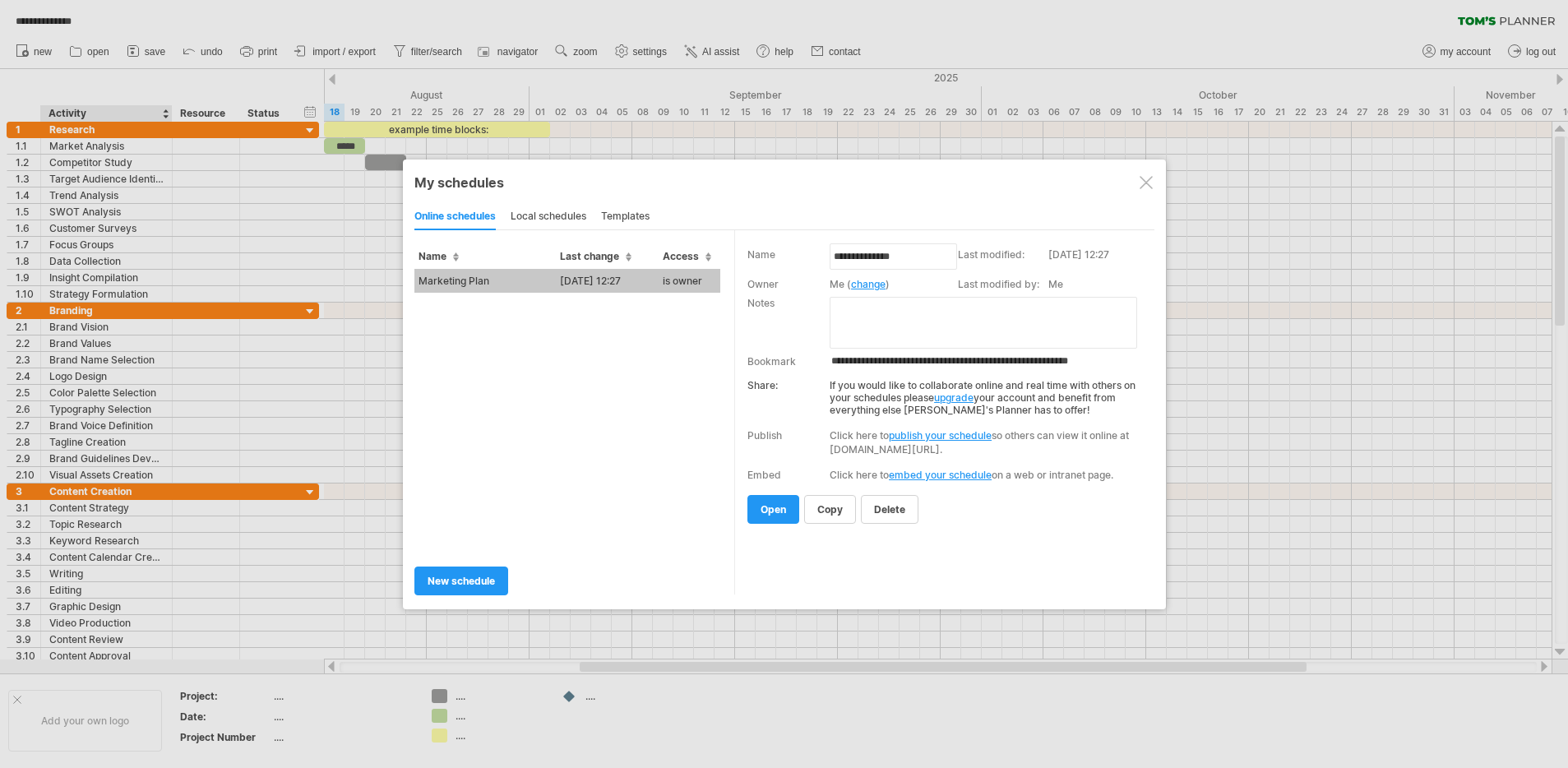
click at [1146, 181] on div at bounding box center [1146, 183] width 14 height 14
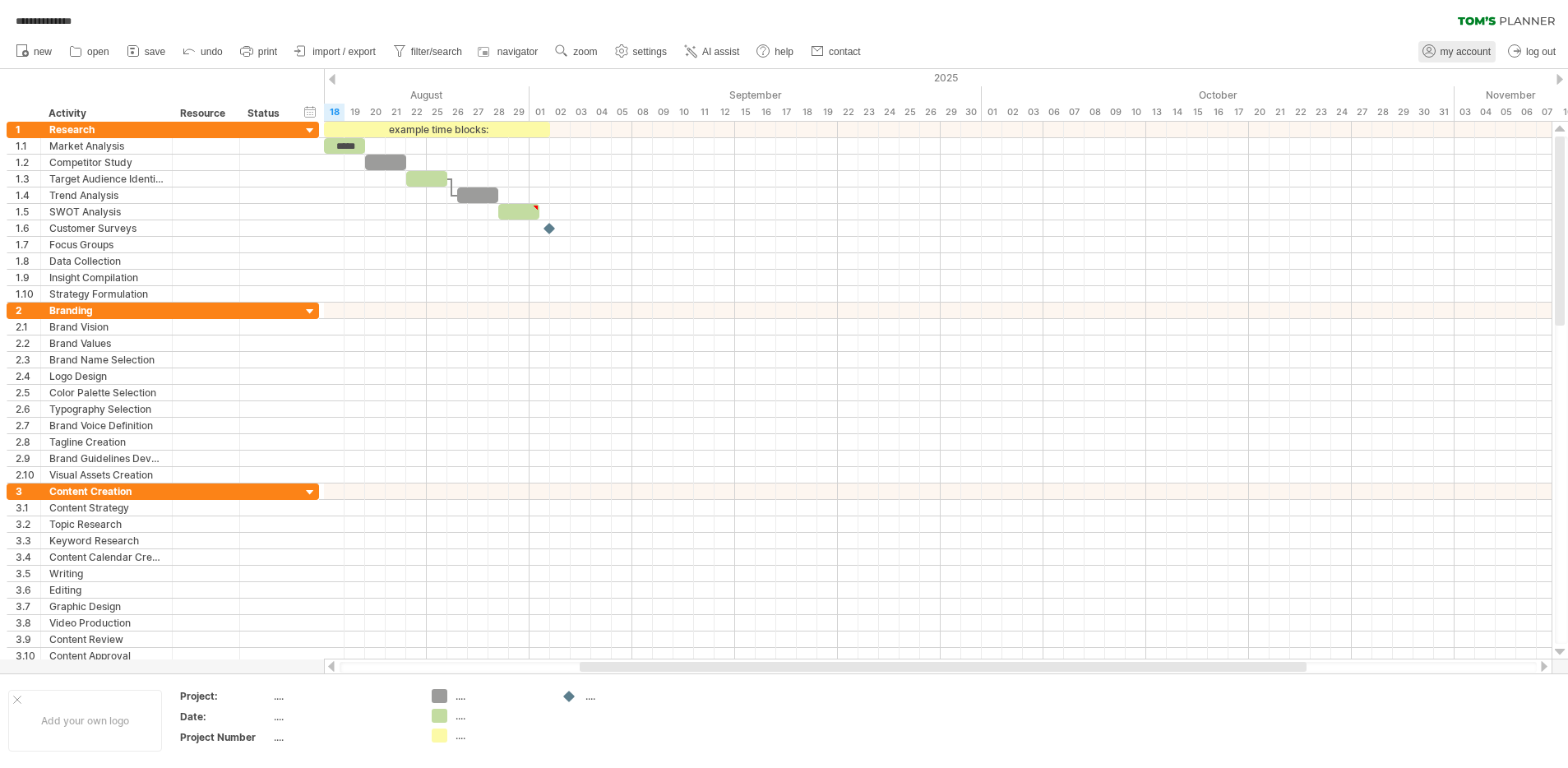
click at [1426, 51] on icon at bounding box center [1429, 51] width 16 height 16
type input "**********"
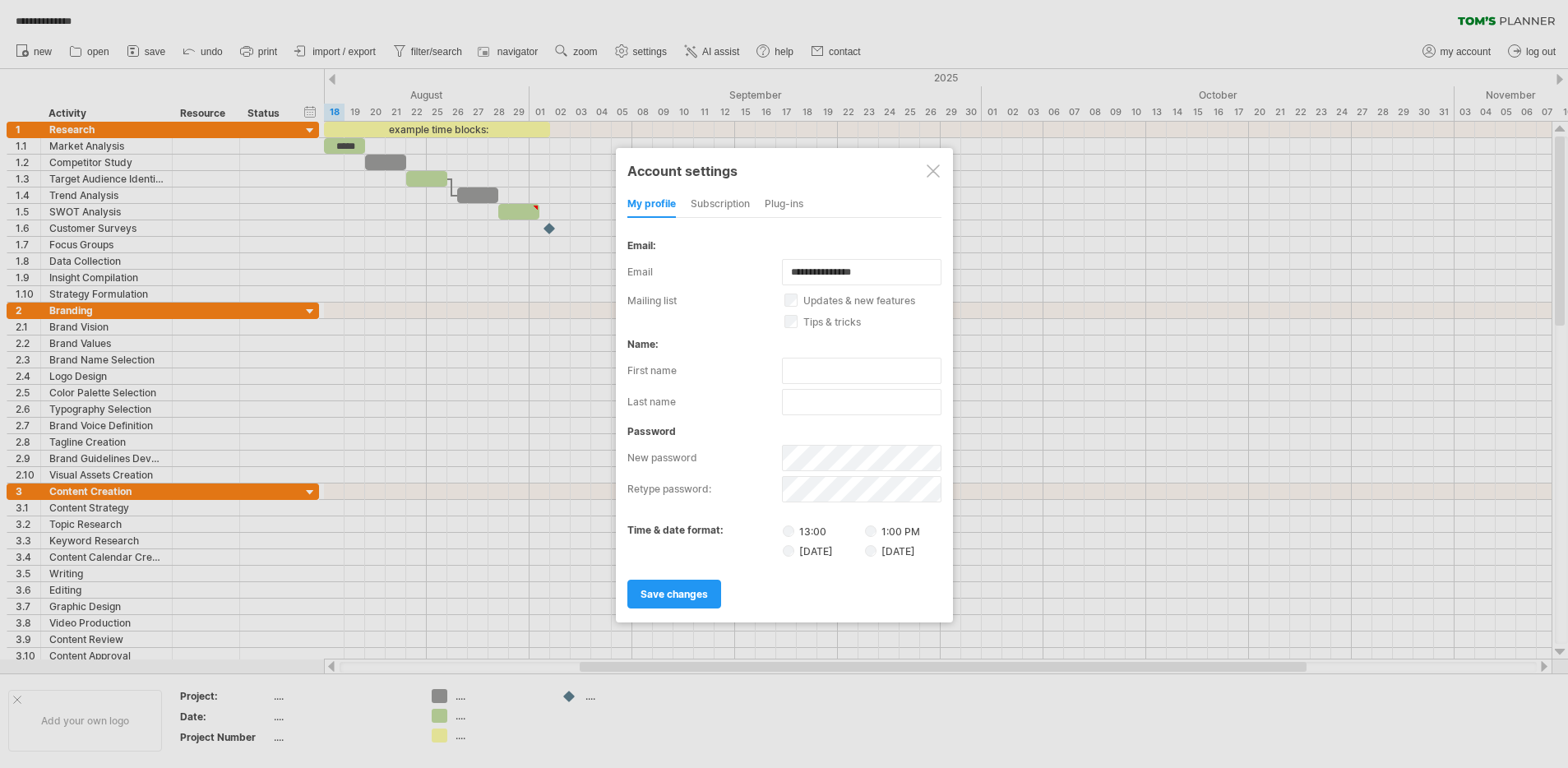
click at [931, 169] on div at bounding box center [933, 171] width 14 height 14
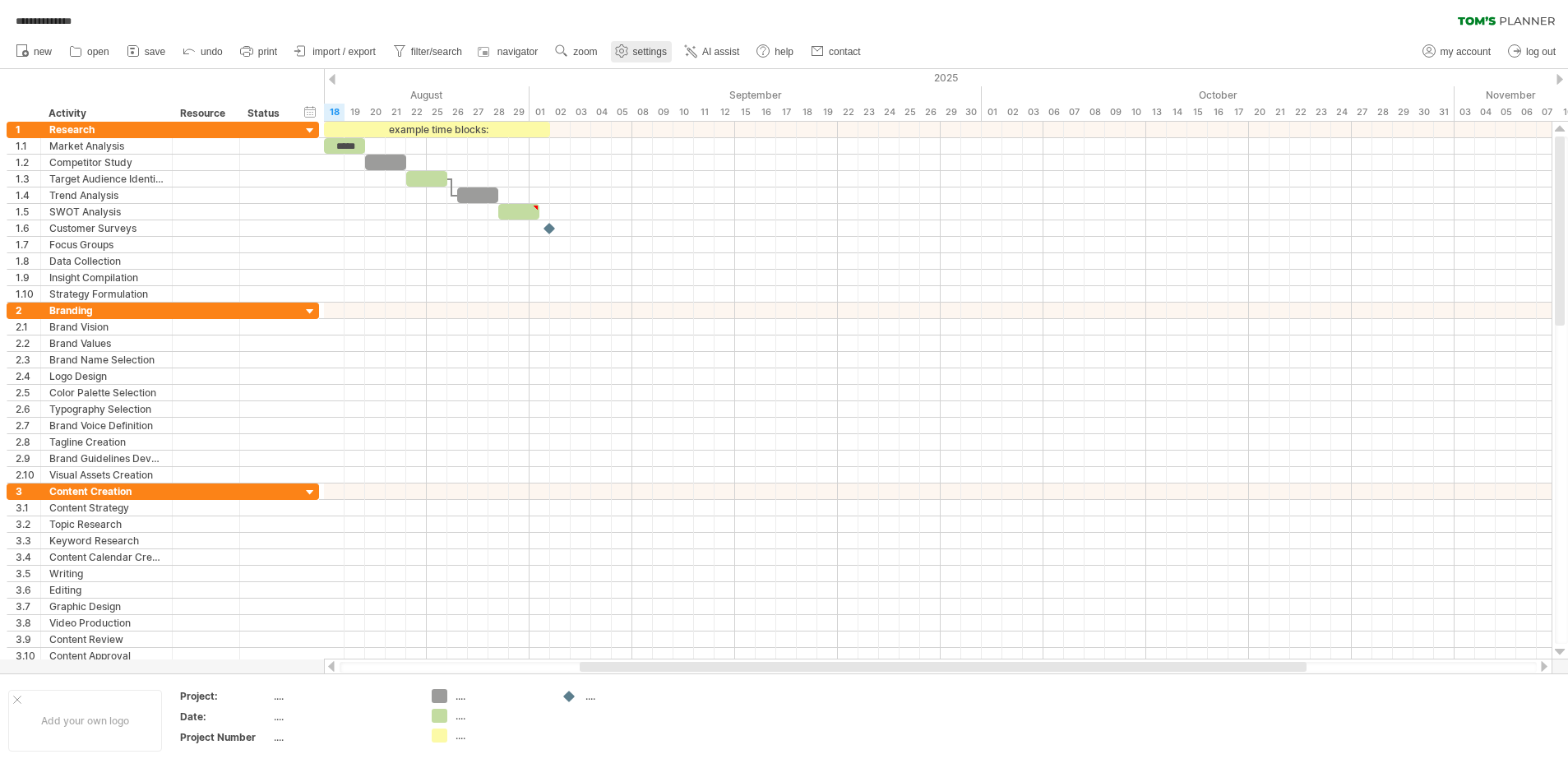
click at [641, 54] on span "settings" at bounding box center [650, 52] width 34 height 12
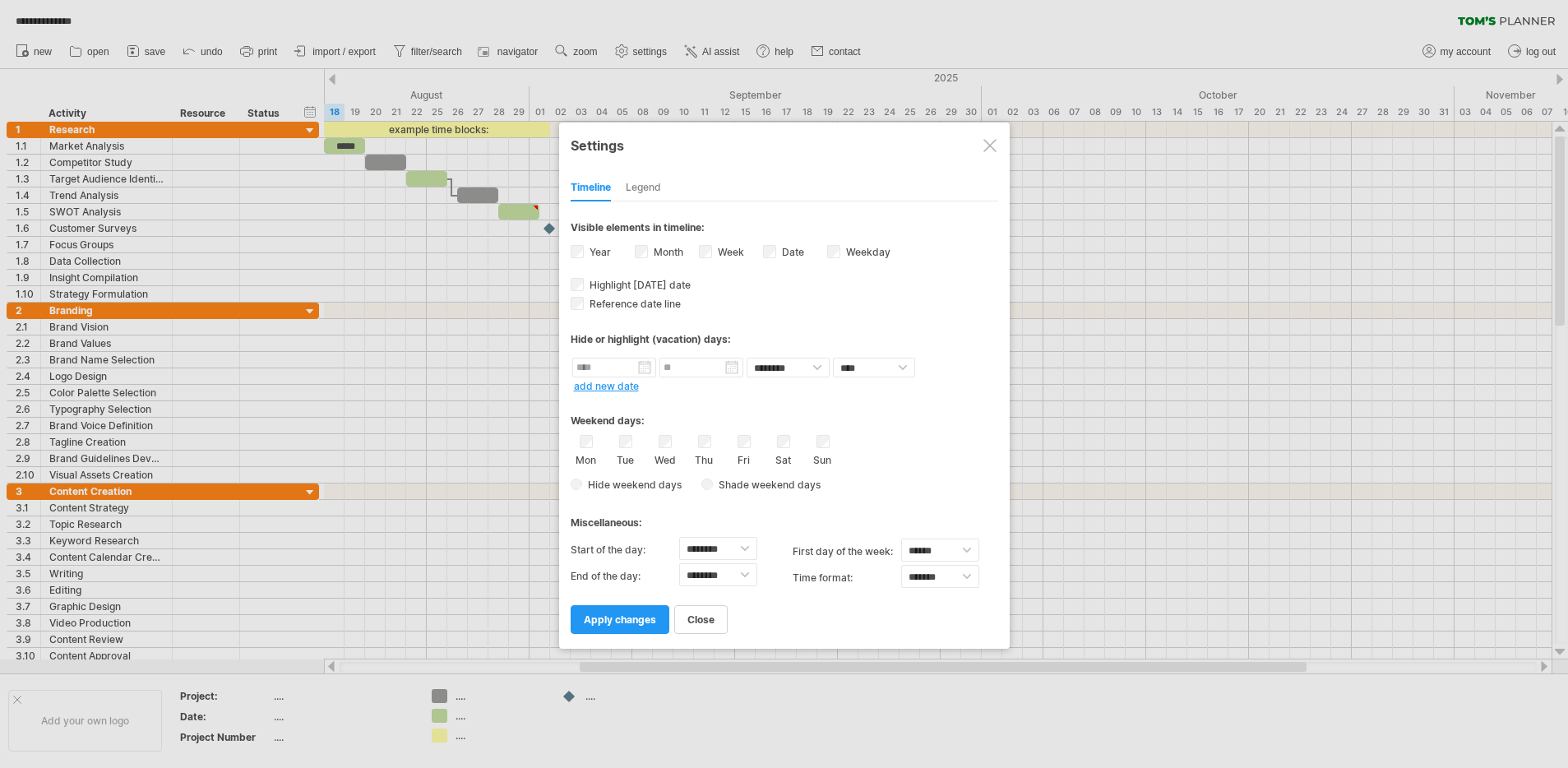
click at [985, 143] on div at bounding box center [990, 146] width 14 height 14
